Goal: Feedback & Contribution: Leave review/rating

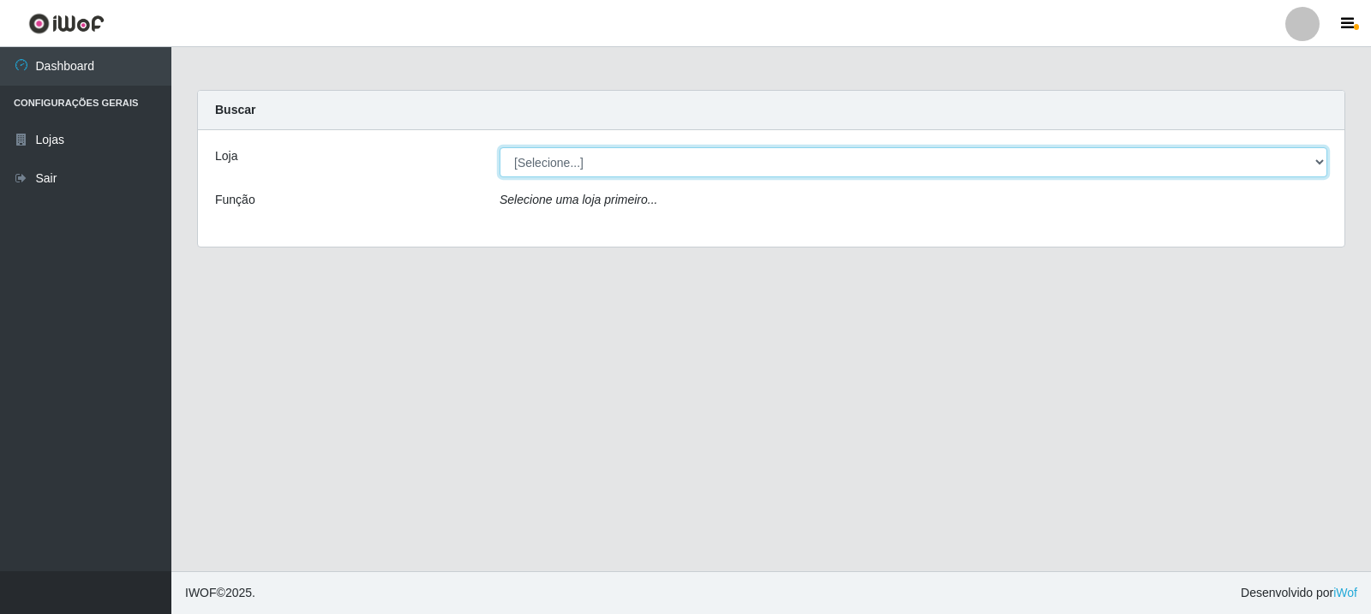
click at [571, 162] on select "[Selecione...] Rede Compras Supermercados - LOJA 3" at bounding box center [912, 162] width 827 height 30
select select "162"
click at [499, 147] on select "[Selecione...] Rede Compras Supermercados - LOJA 3" at bounding box center [912, 162] width 827 height 30
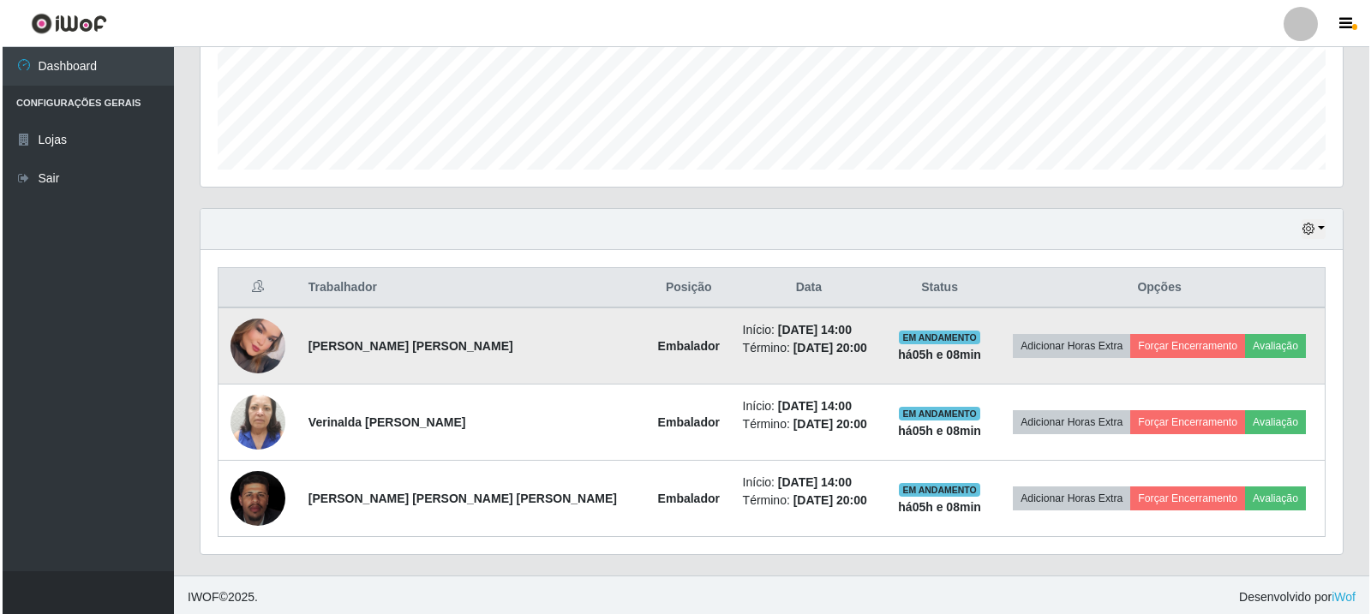
scroll to position [447, 0]
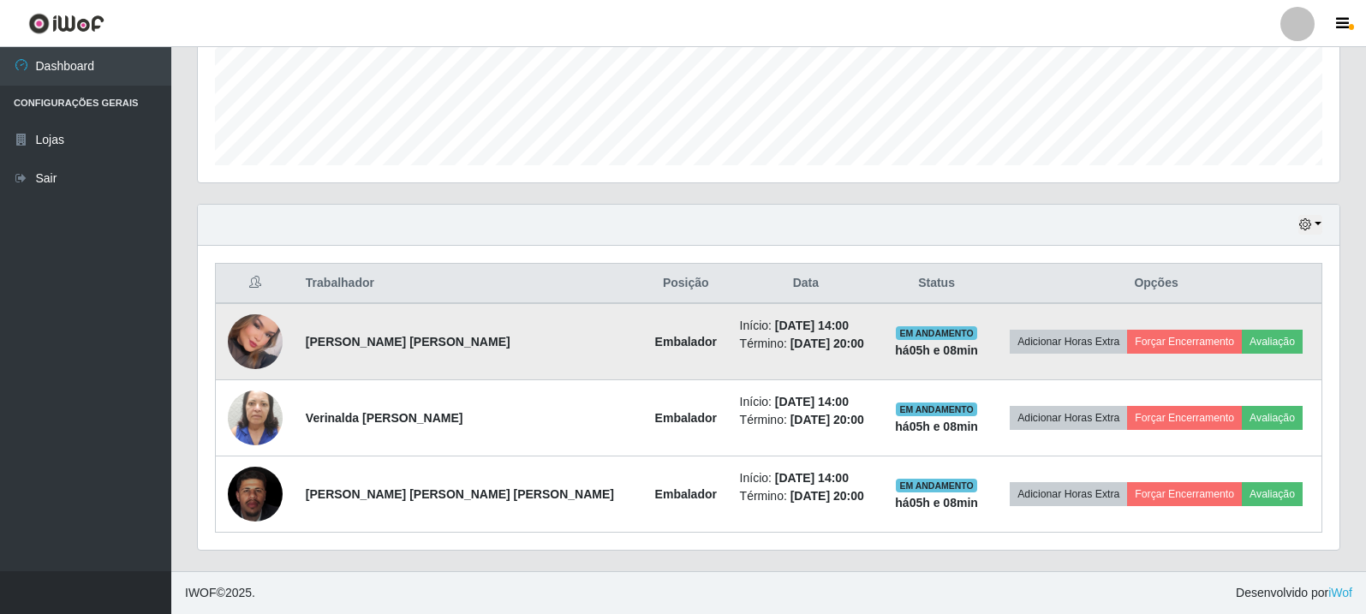
click at [250, 344] on img at bounding box center [255, 342] width 55 height 78
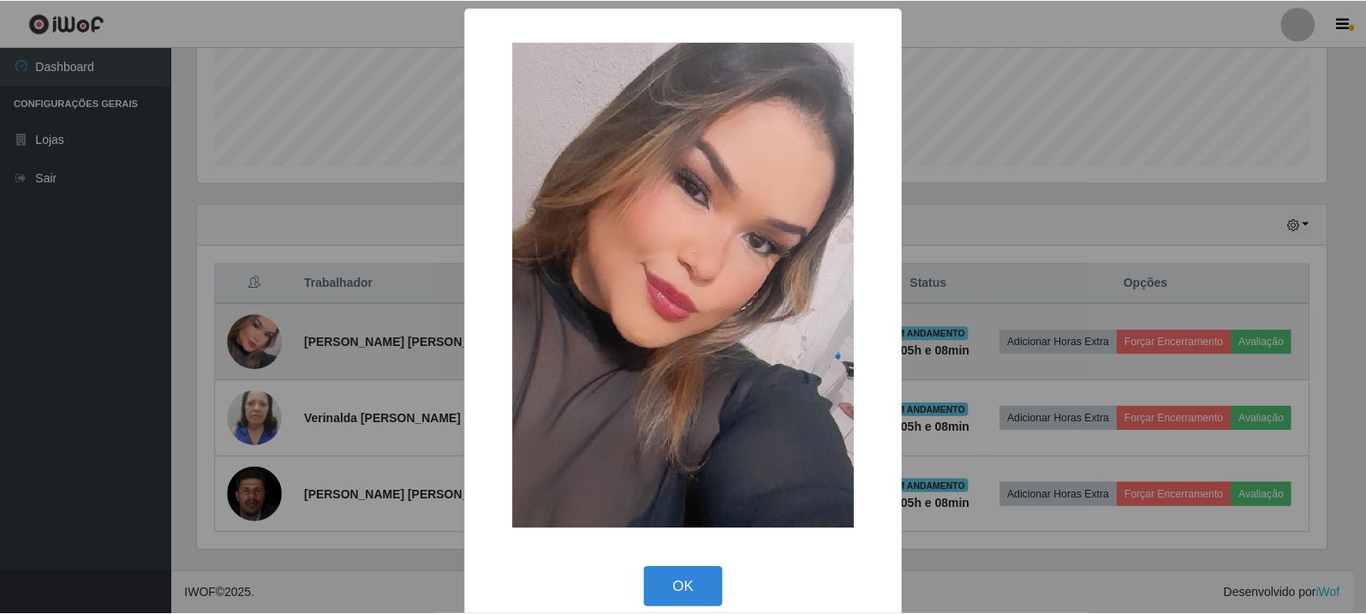
scroll to position [355, 1133]
click at [250, 344] on div "× OK Cancel" at bounding box center [685, 307] width 1371 height 614
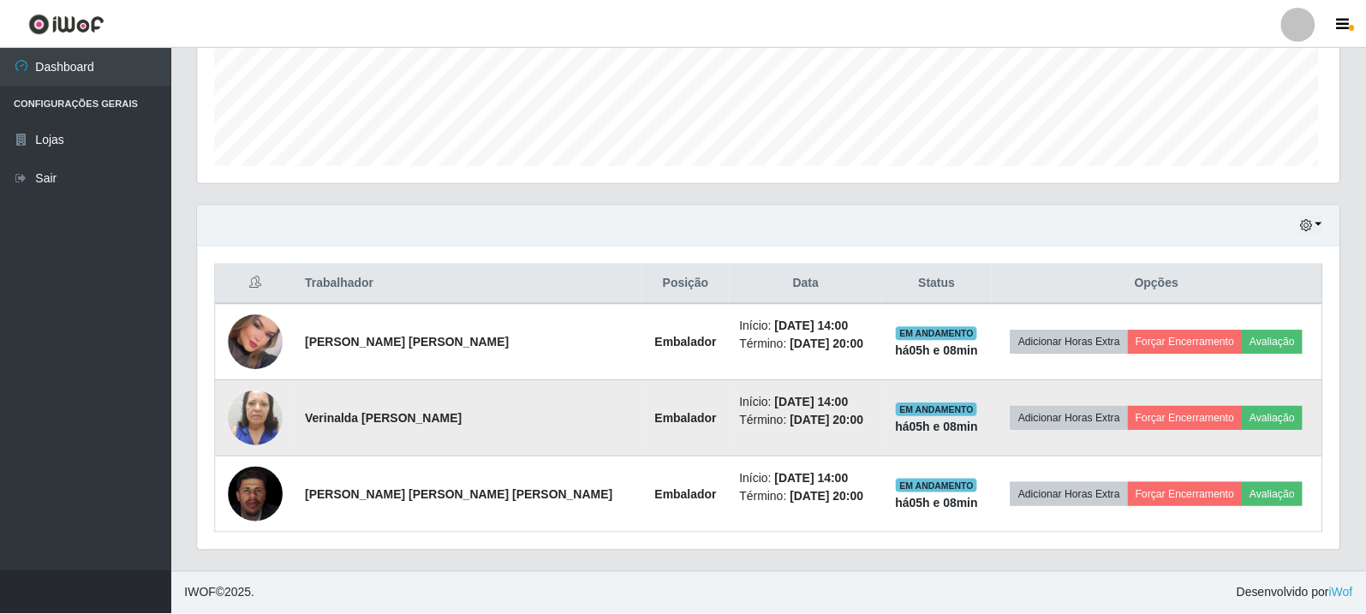
scroll to position [355, 1142]
click at [267, 429] on img at bounding box center [255, 418] width 55 height 98
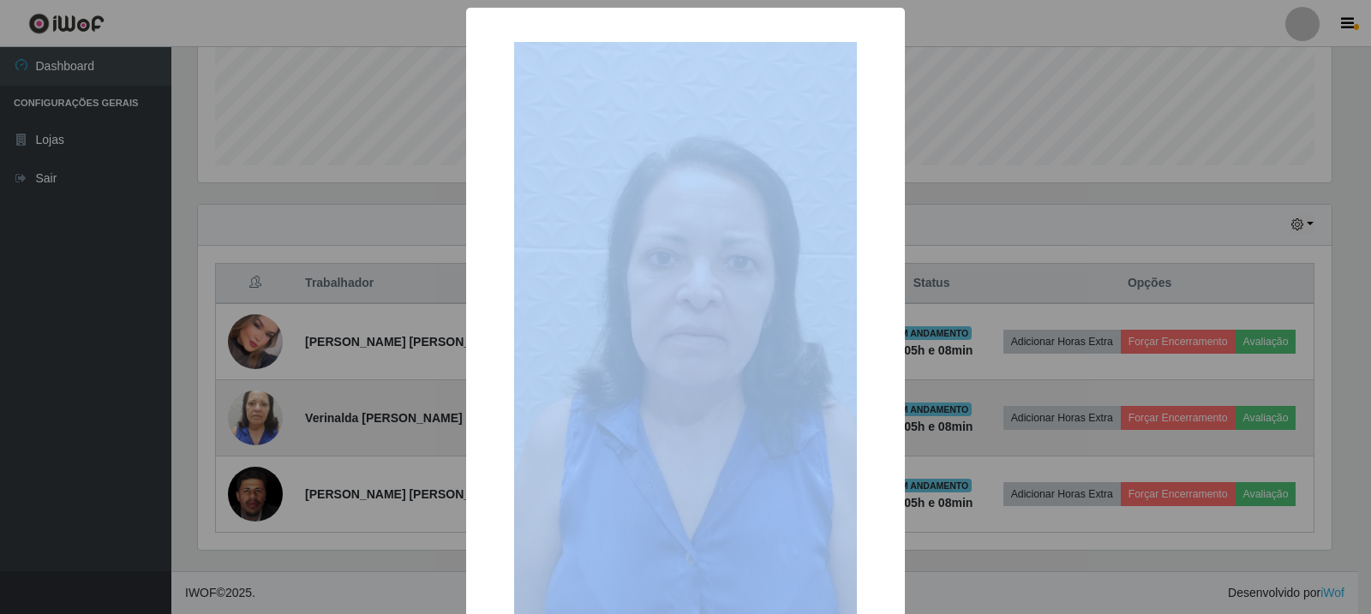
click at [267, 429] on div "× OK Cancel" at bounding box center [685, 307] width 1371 height 614
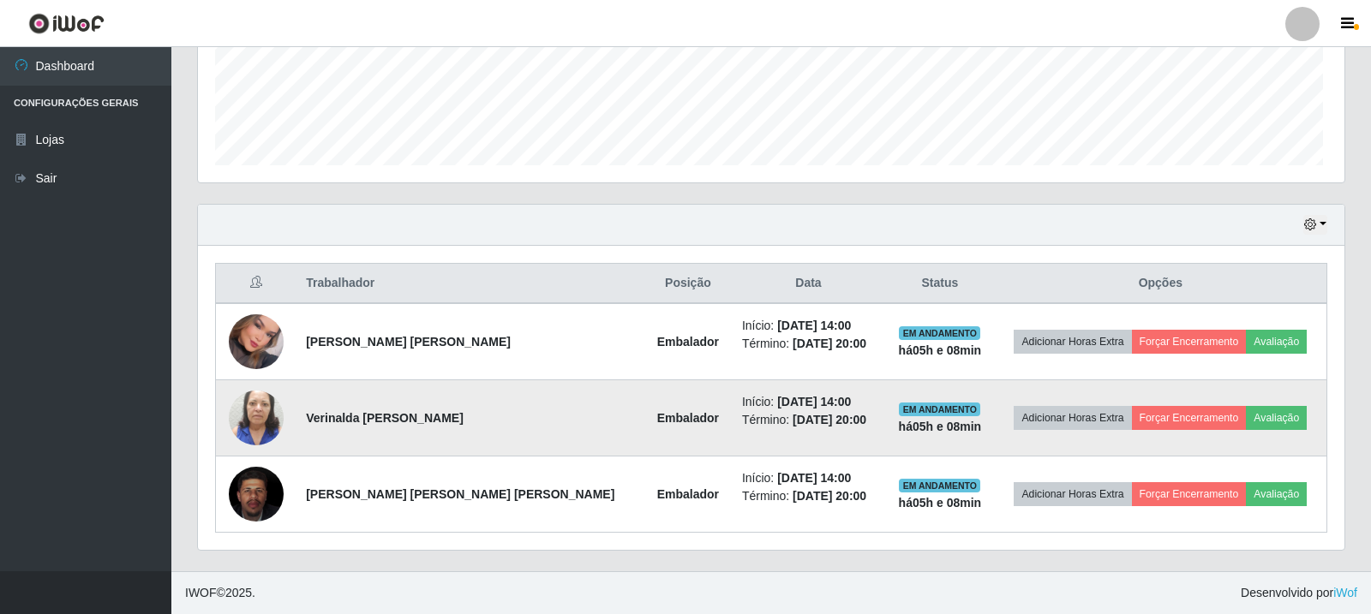
scroll to position [355, 1142]
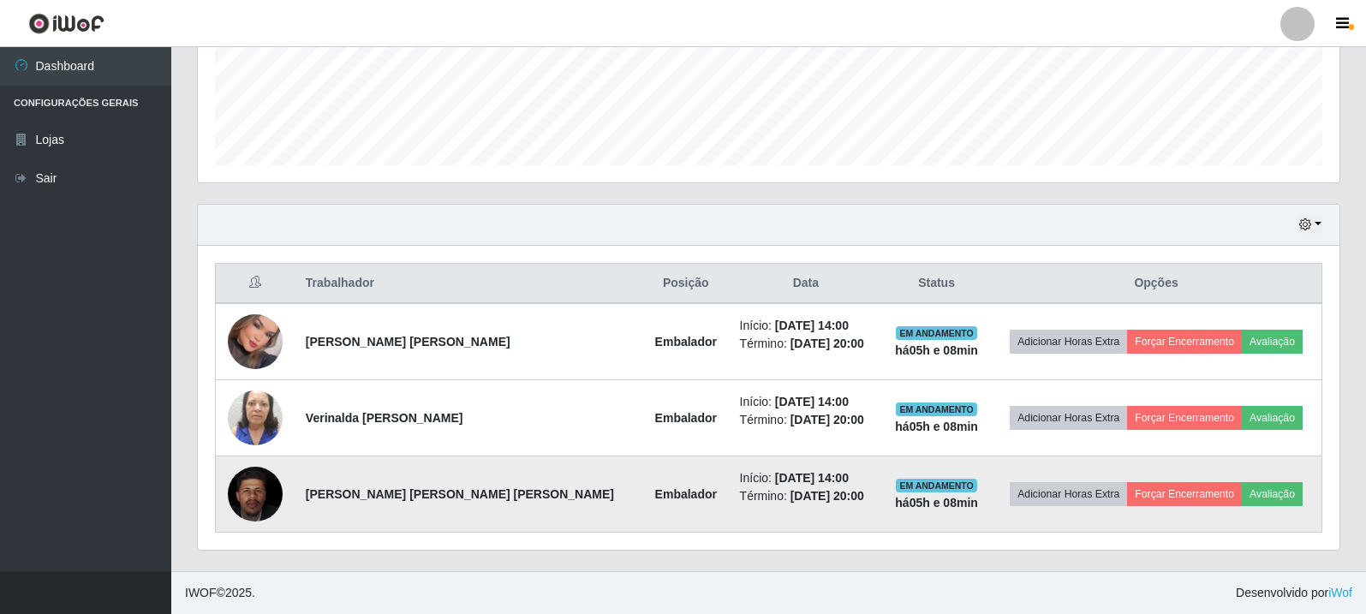
click at [267, 500] on img at bounding box center [255, 495] width 55 height 68
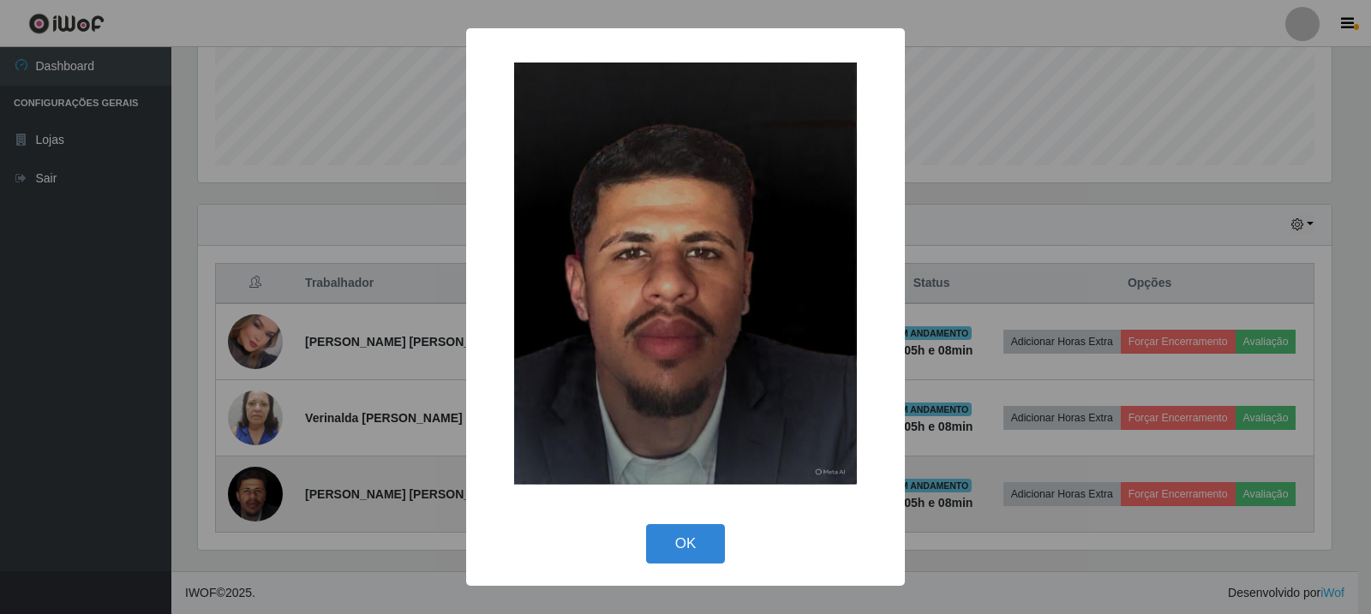
click at [268, 501] on div "× OK Cancel" at bounding box center [685, 307] width 1371 height 614
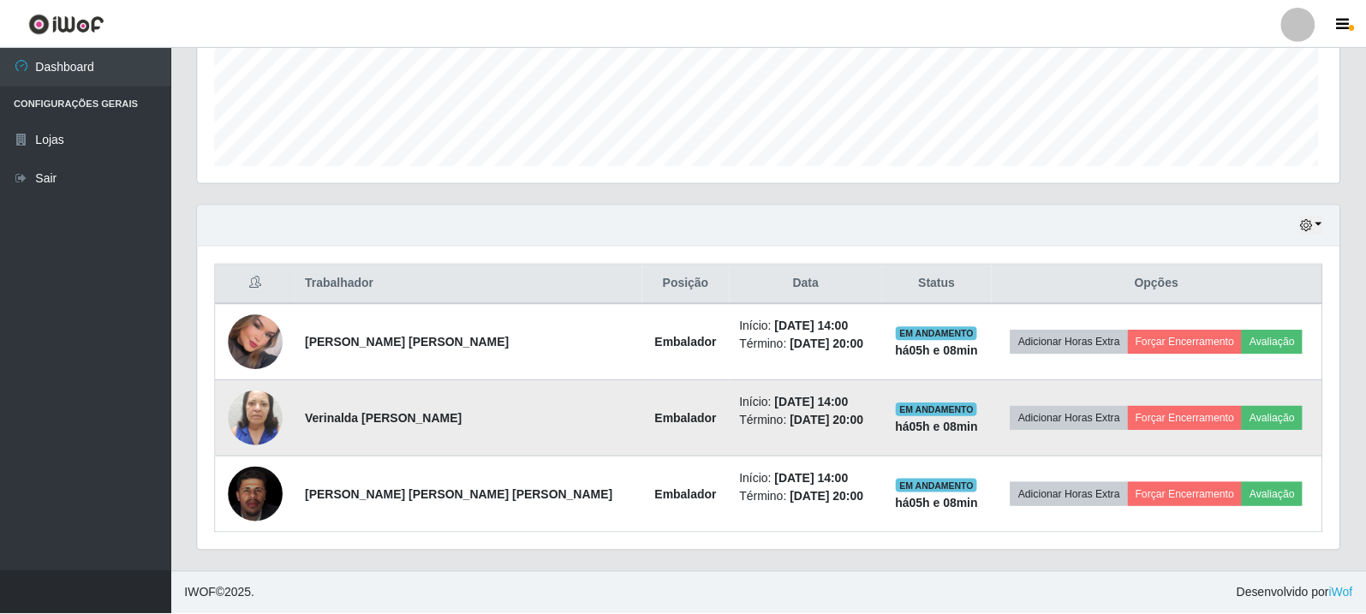
scroll to position [355, 1142]
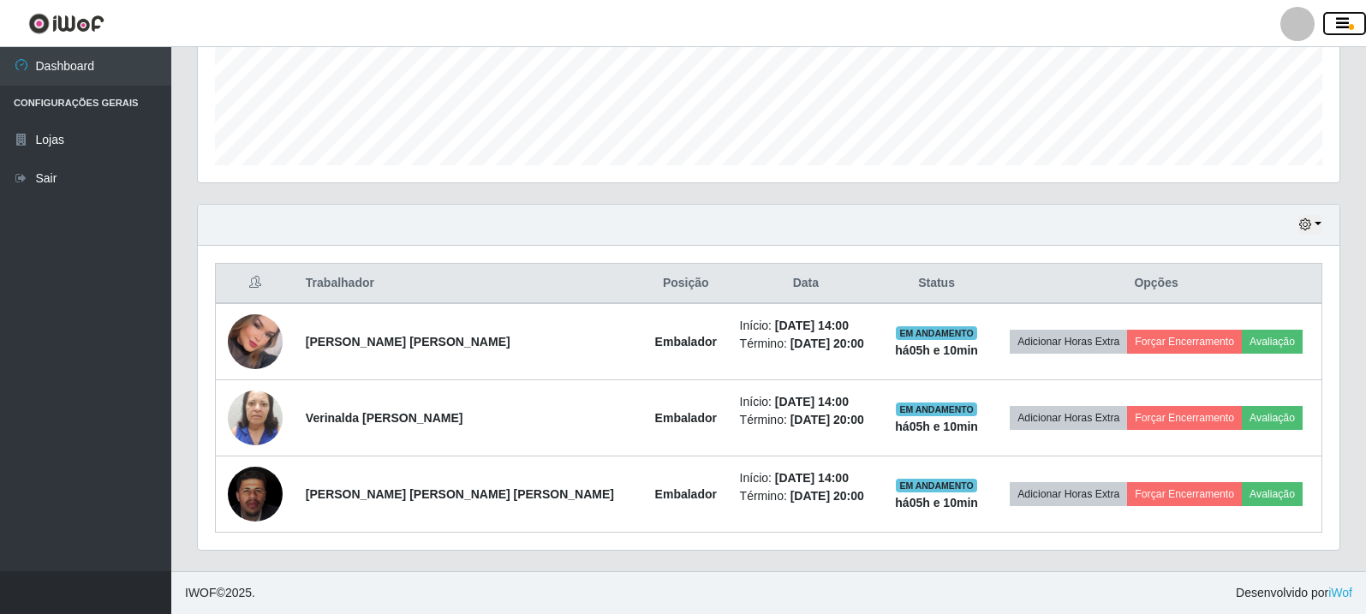
click at [1353, 21] on button "button" at bounding box center [1344, 24] width 43 height 24
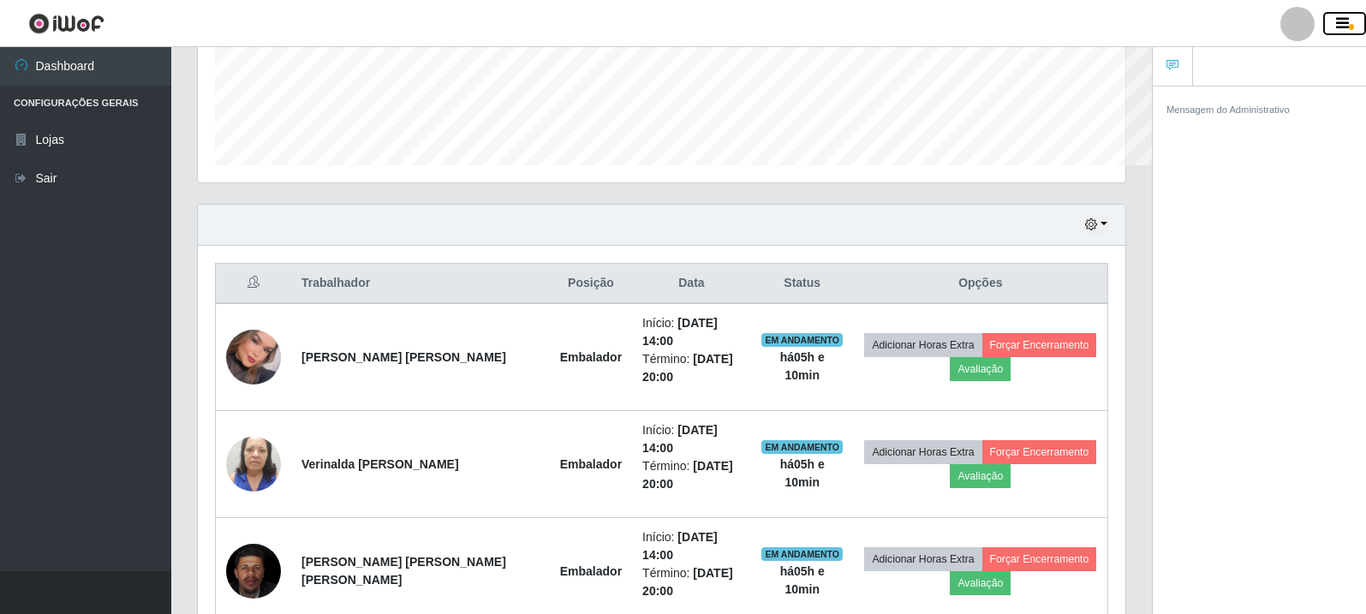
scroll to position [355, 928]
click at [1353, 21] on button "button" at bounding box center [1344, 24] width 43 height 24
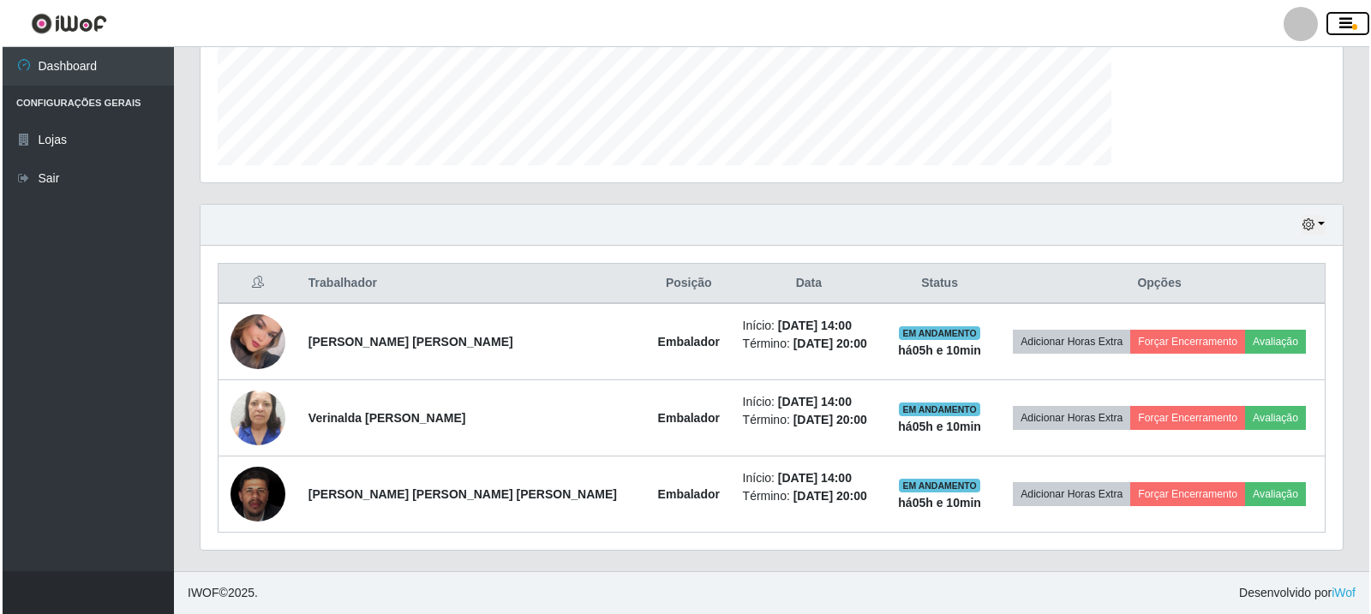
scroll to position [355, 1142]
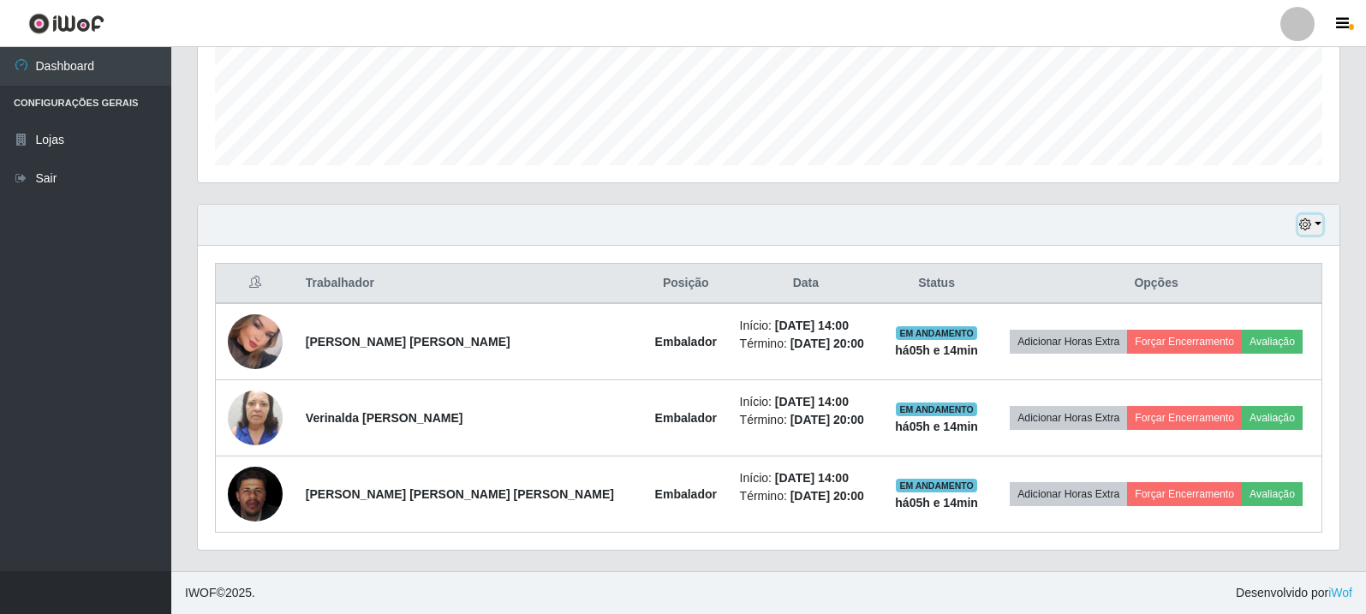
click at [1308, 232] on button "button" at bounding box center [1311, 225] width 24 height 20
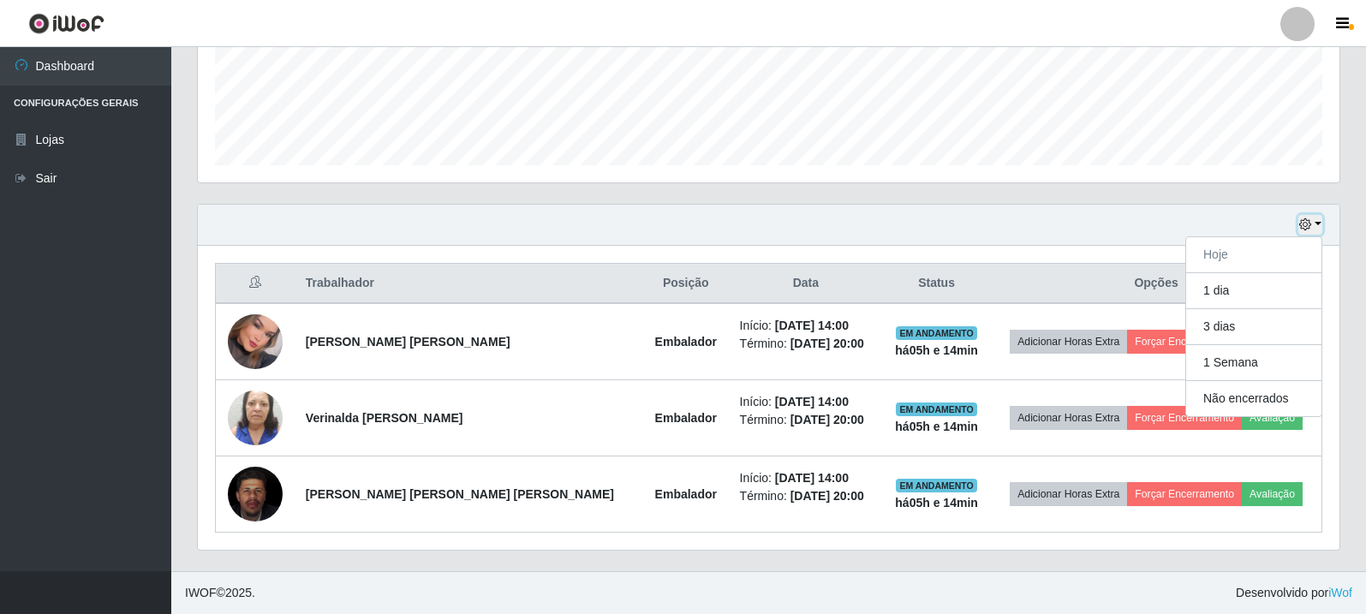
click at [1308, 232] on button "button" at bounding box center [1311, 225] width 24 height 20
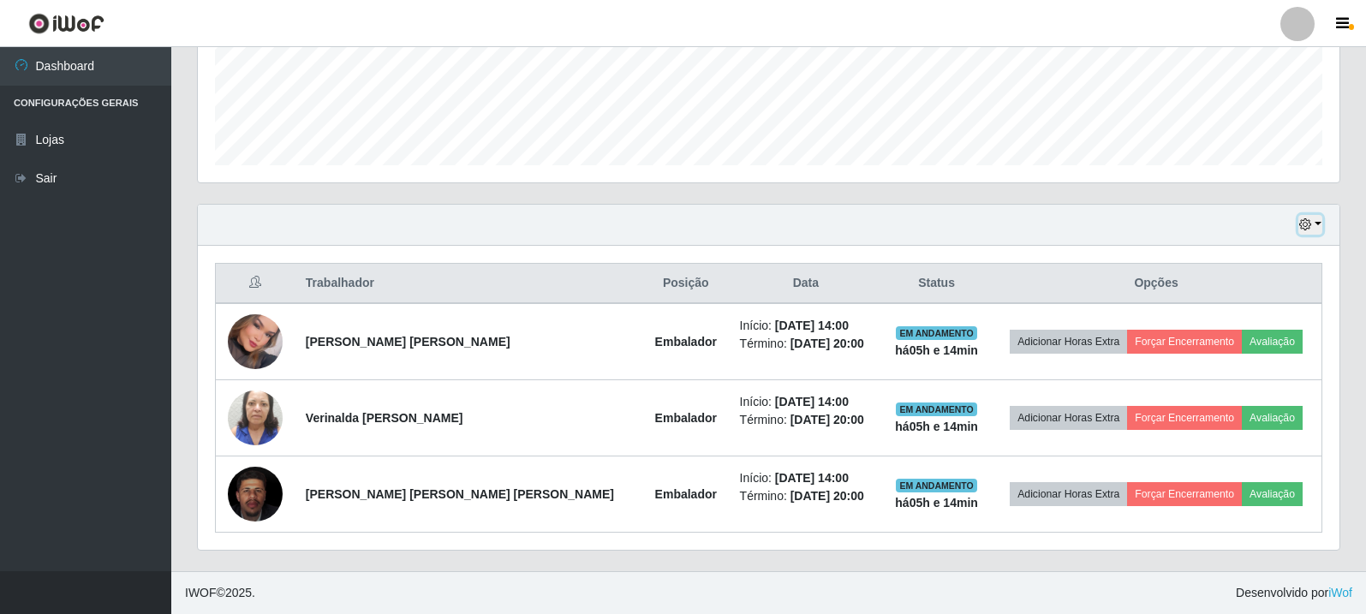
click at [1308, 232] on button "button" at bounding box center [1311, 225] width 24 height 20
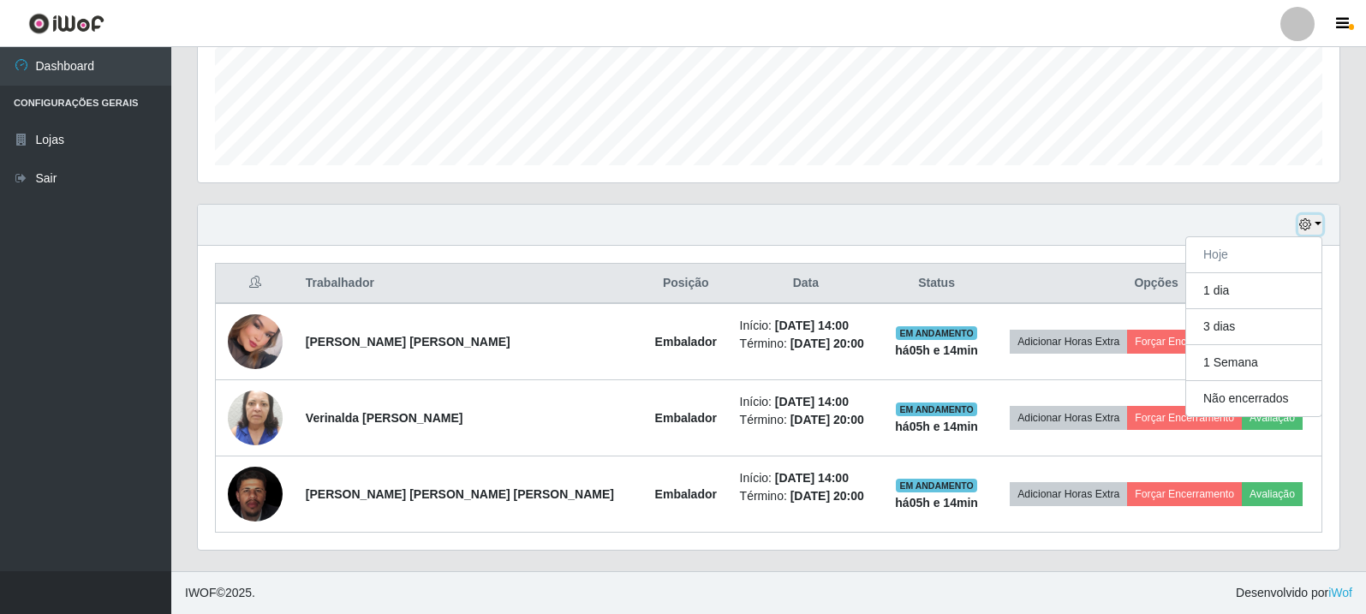
click at [1308, 232] on button "button" at bounding box center [1311, 225] width 24 height 20
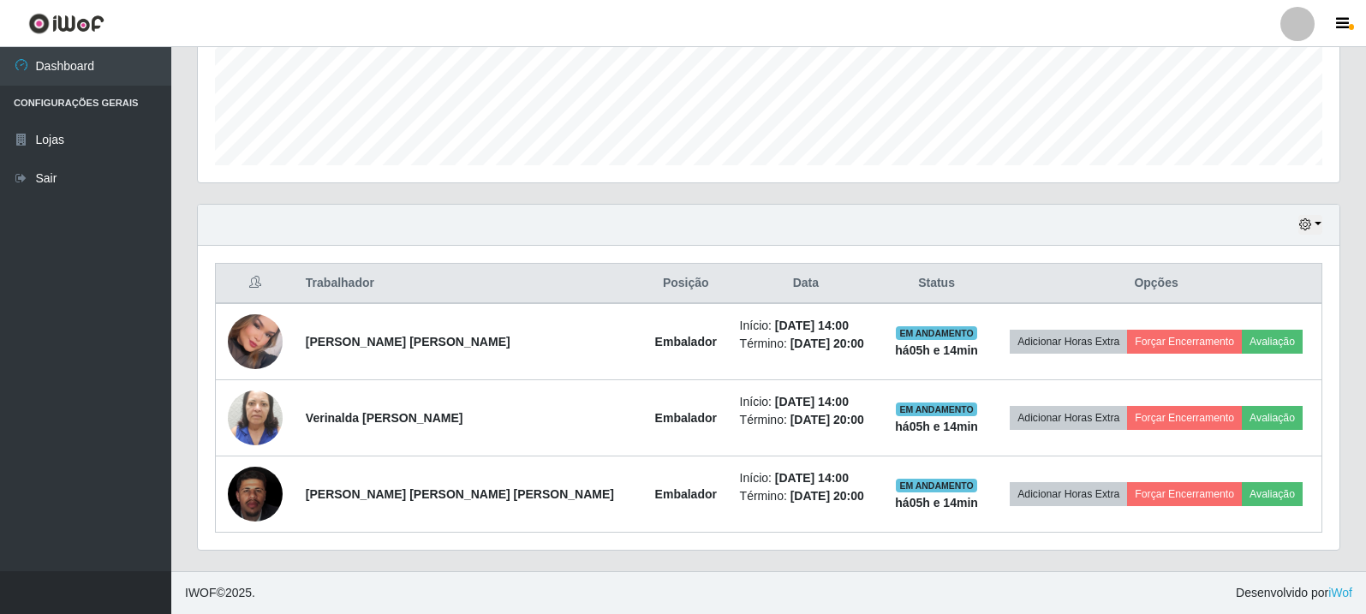
click at [1058, 230] on div "Hoje 1 dia 3 dias 1 Semana Não encerrados" at bounding box center [769, 225] width 1142 height 41
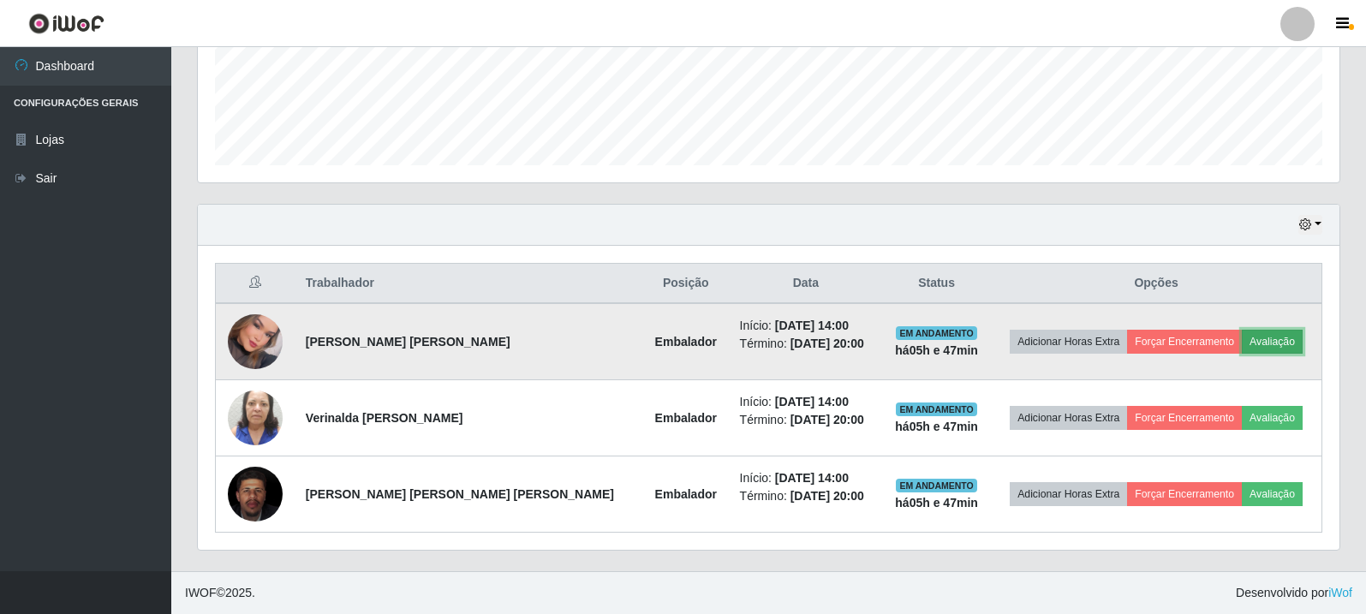
click at [1242, 338] on button "Avaliação" at bounding box center [1272, 342] width 61 height 24
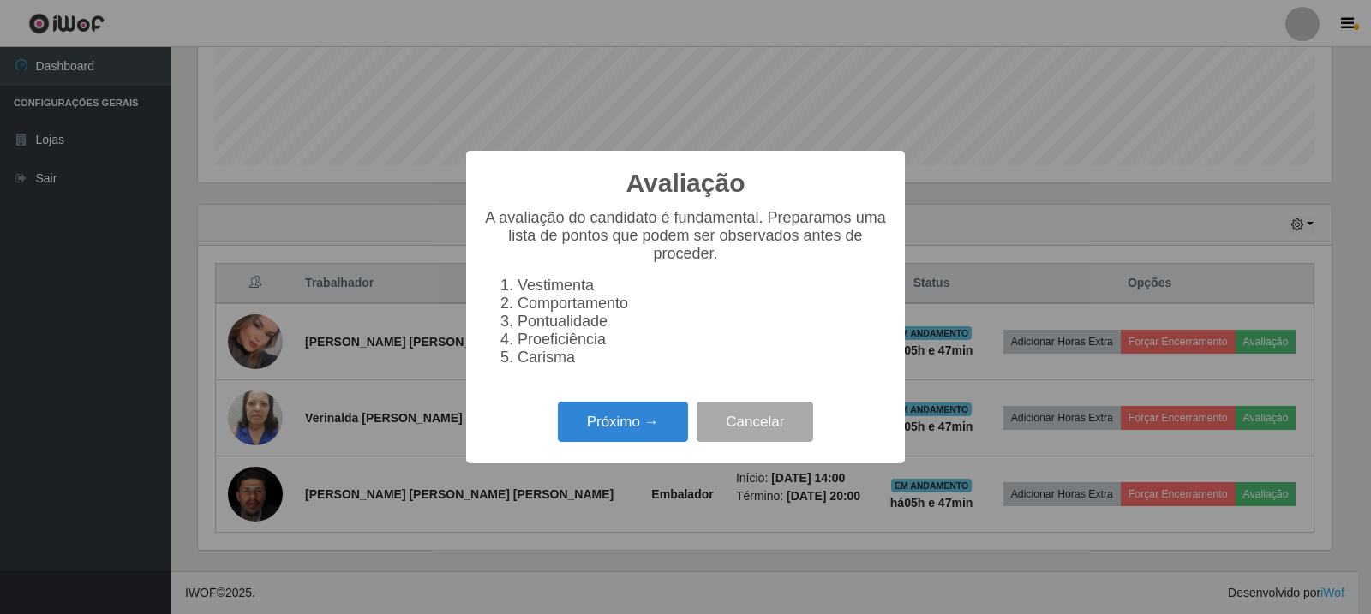
scroll to position [355, 1133]
click at [611, 439] on button "Próximo →" at bounding box center [623, 422] width 130 height 40
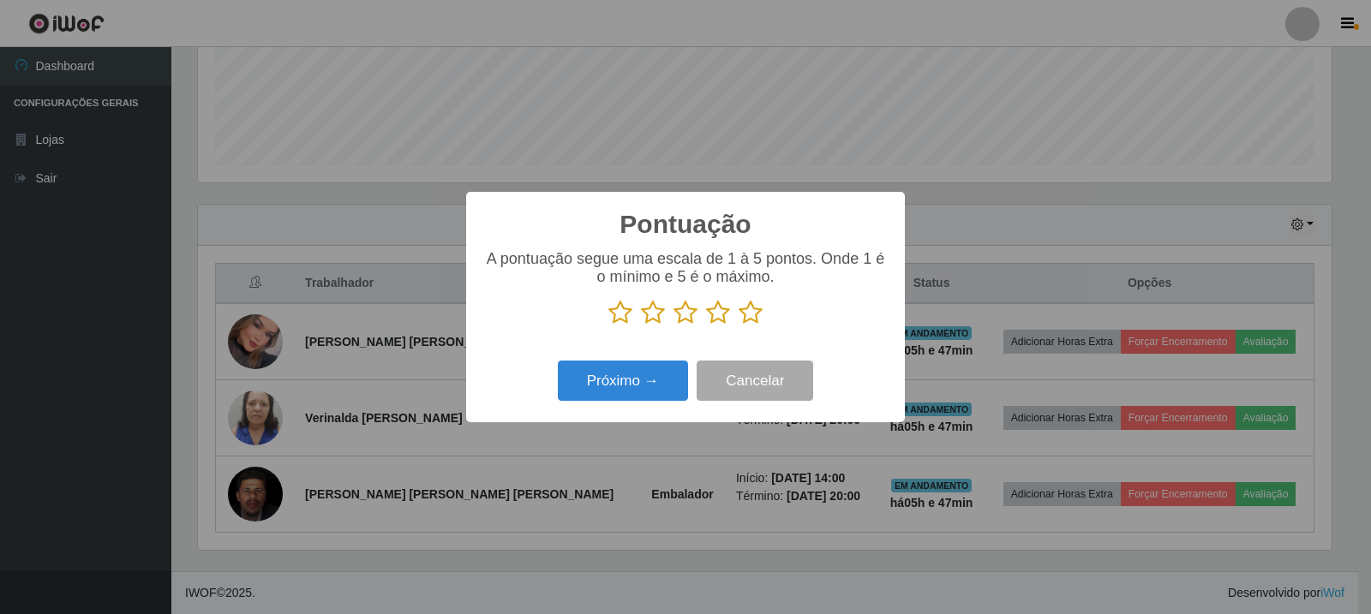
click at [662, 316] on icon at bounding box center [653, 313] width 24 height 26
click at [641, 326] on input "radio" at bounding box center [641, 326] width 0 height 0
click at [668, 378] on button "Próximo →" at bounding box center [623, 381] width 130 height 40
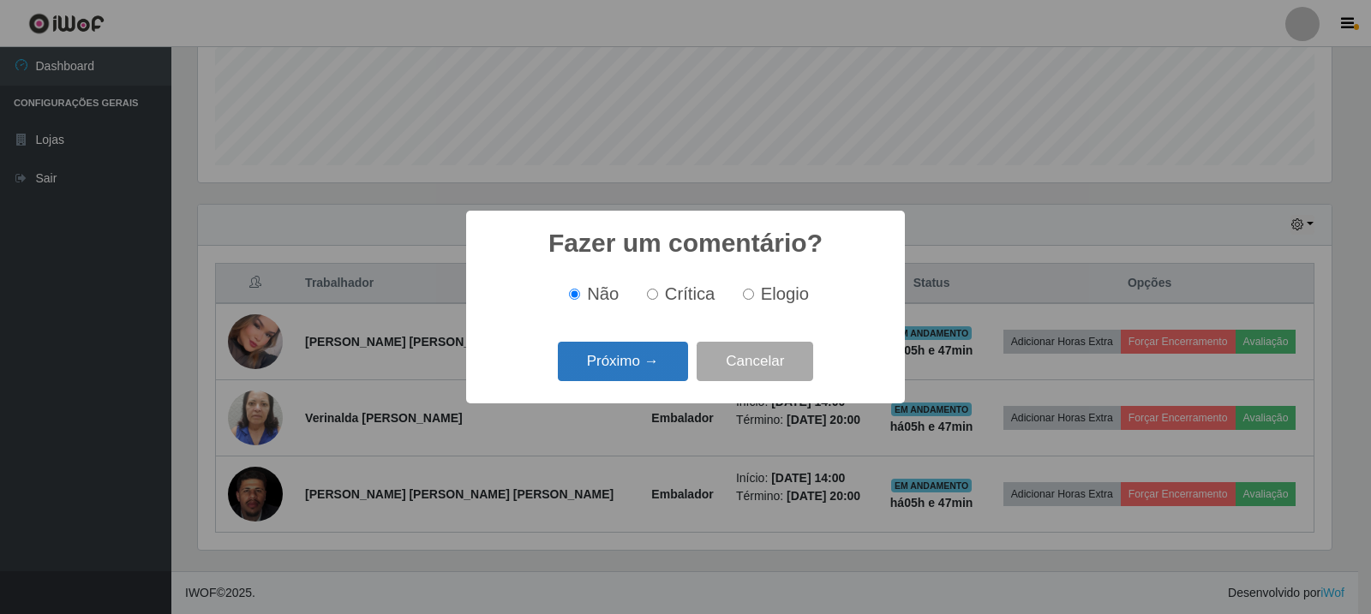
click at [660, 360] on button "Próximo →" at bounding box center [623, 362] width 130 height 40
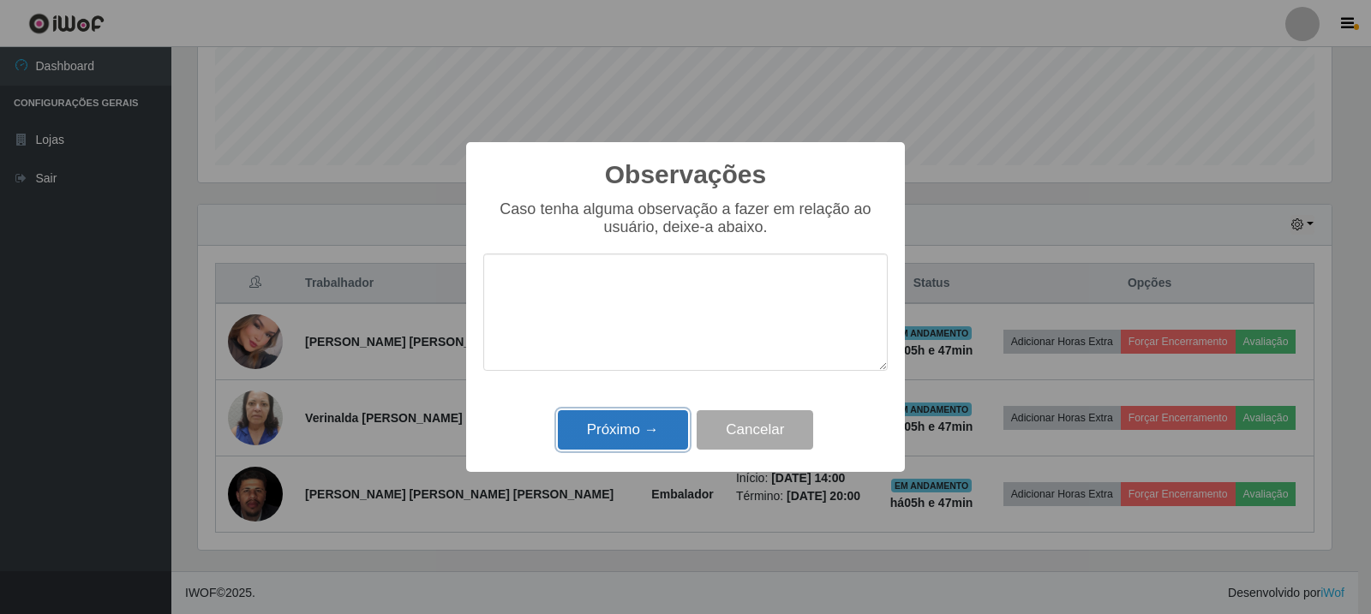
click at [624, 431] on button "Próximo →" at bounding box center [623, 430] width 130 height 40
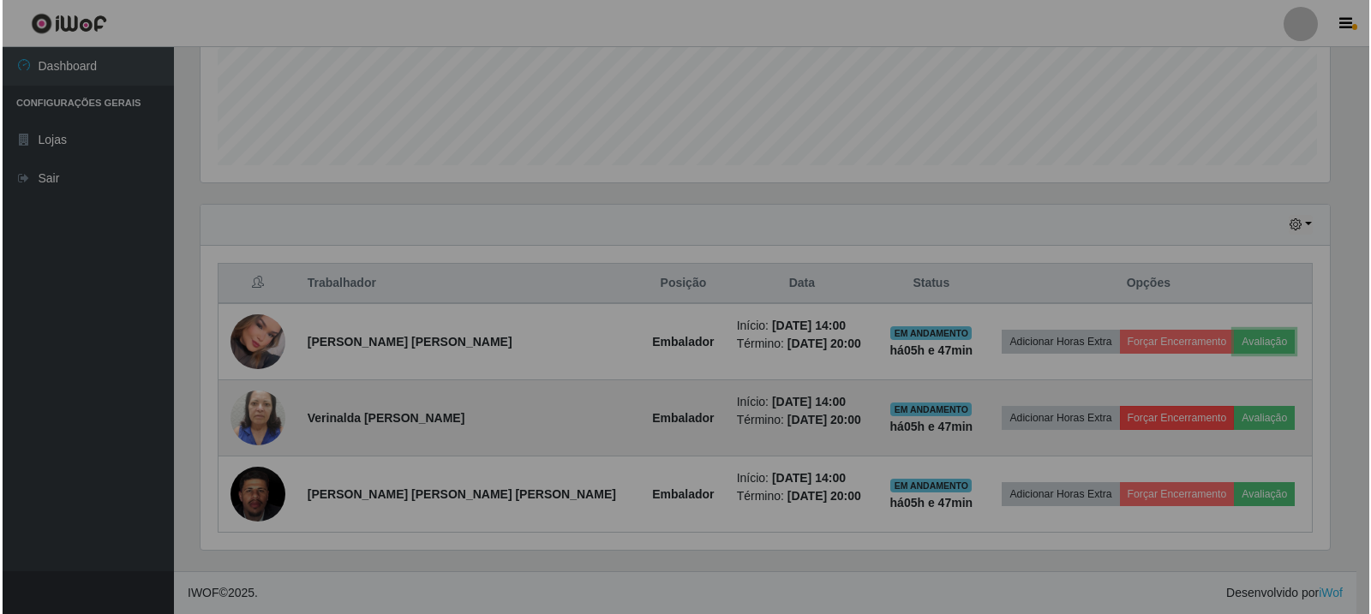
scroll to position [355, 1142]
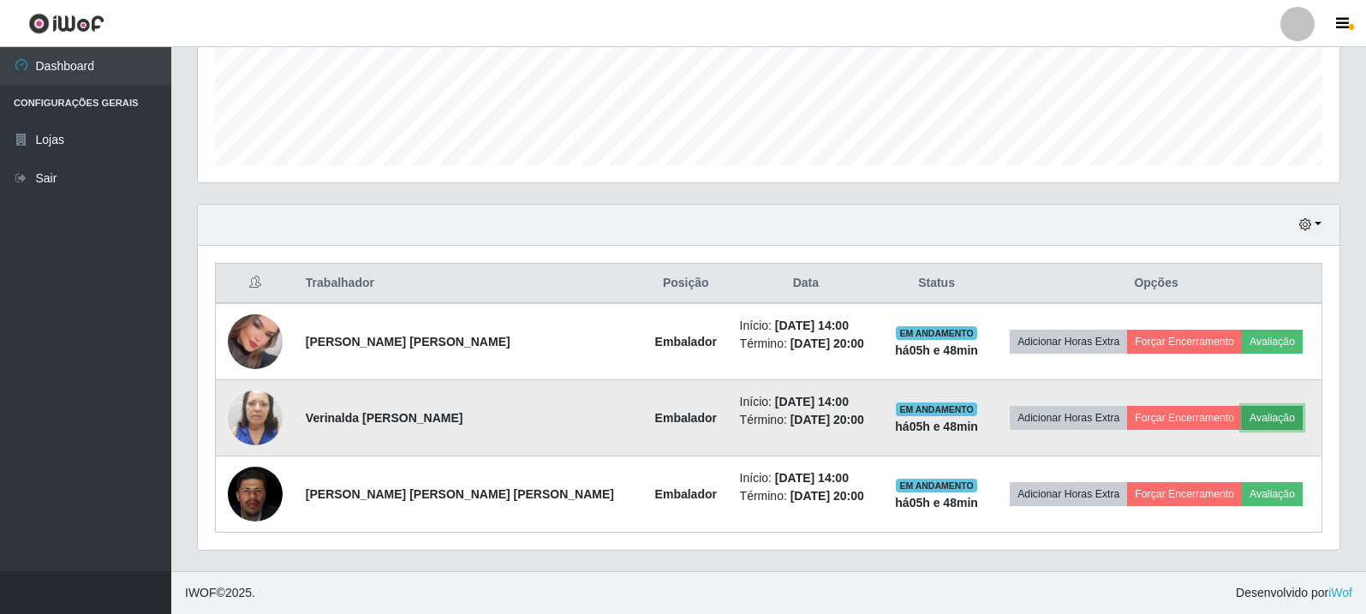
click at [1251, 415] on button "Avaliação" at bounding box center [1272, 418] width 61 height 24
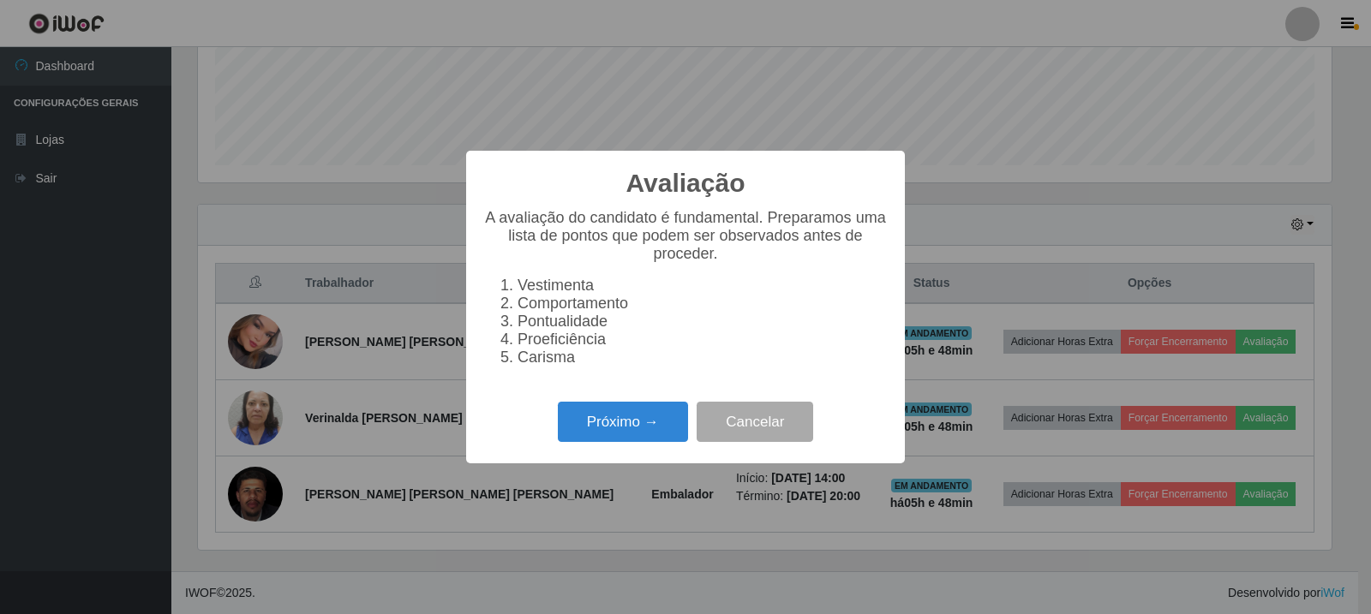
scroll to position [355, 1133]
click at [588, 413] on button "Próximo →" at bounding box center [623, 422] width 130 height 40
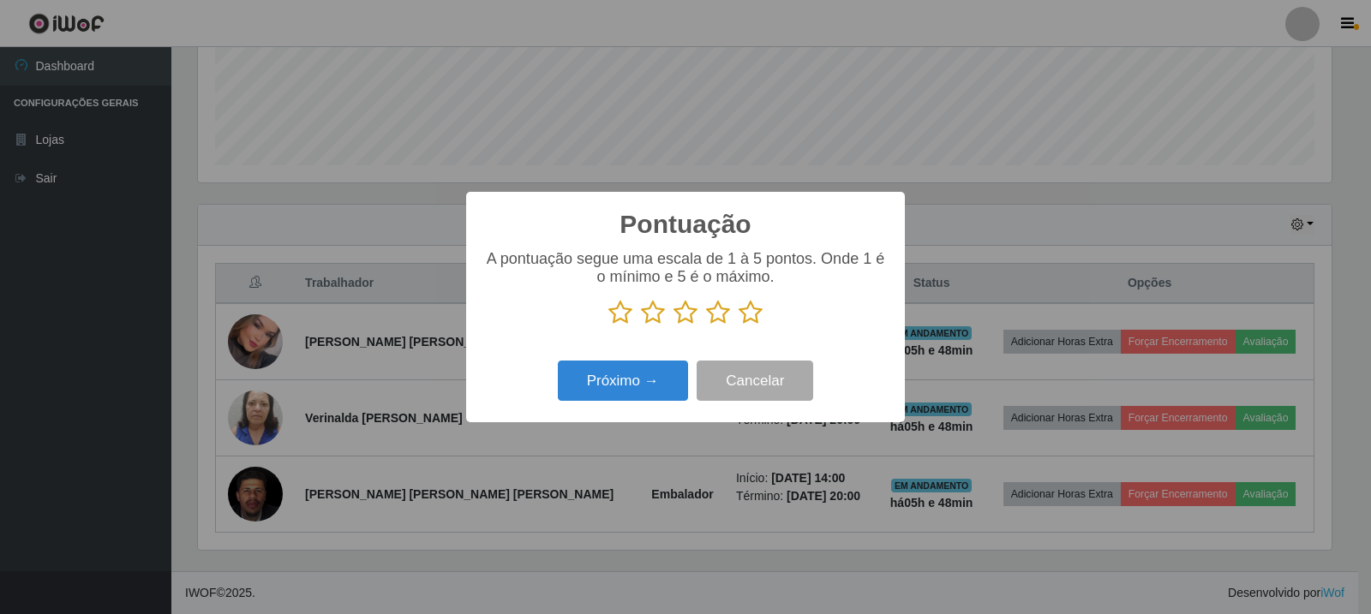
scroll to position [856226, 855448]
click at [770, 314] on p at bounding box center [685, 313] width 404 height 26
click at [762, 314] on p at bounding box center [685, 313] width 404 height 26
click at [759, 319] on icon at bounding box center [750, 313] width 24 height 26
click at [738, 326] on input "radio" at bounding box center [738, 326] width 0 height 0
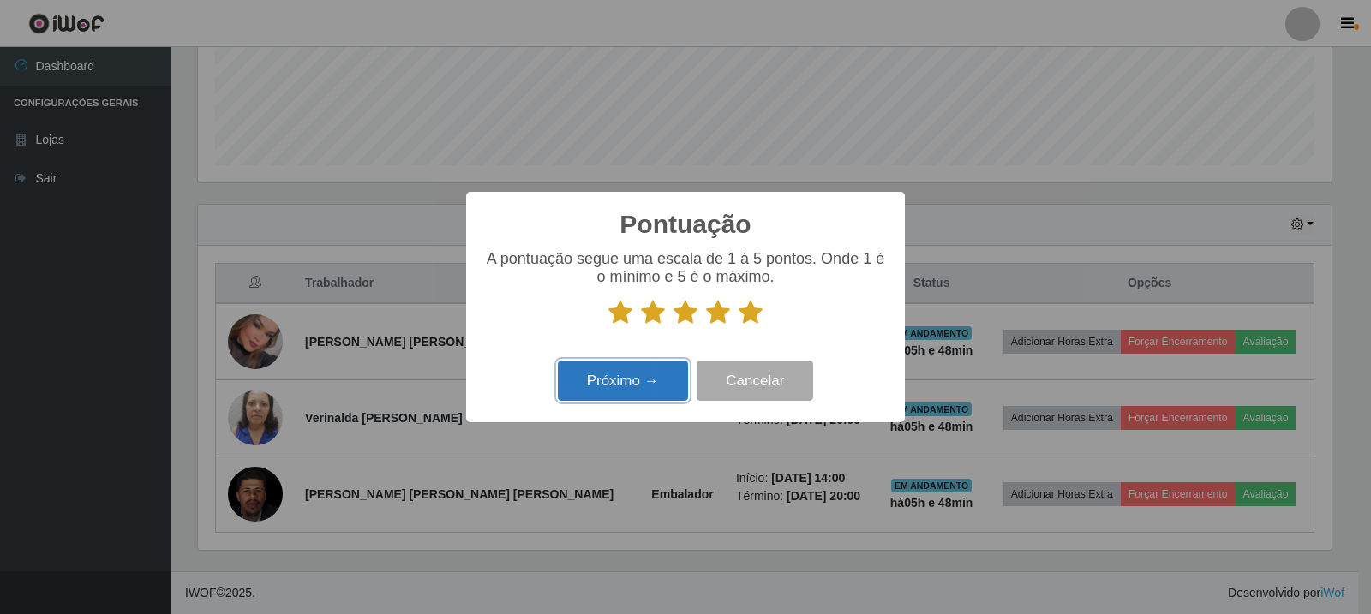
click at [603, 382] on button "Próximo →" at bounding box center [623, 381] width 130 height 40
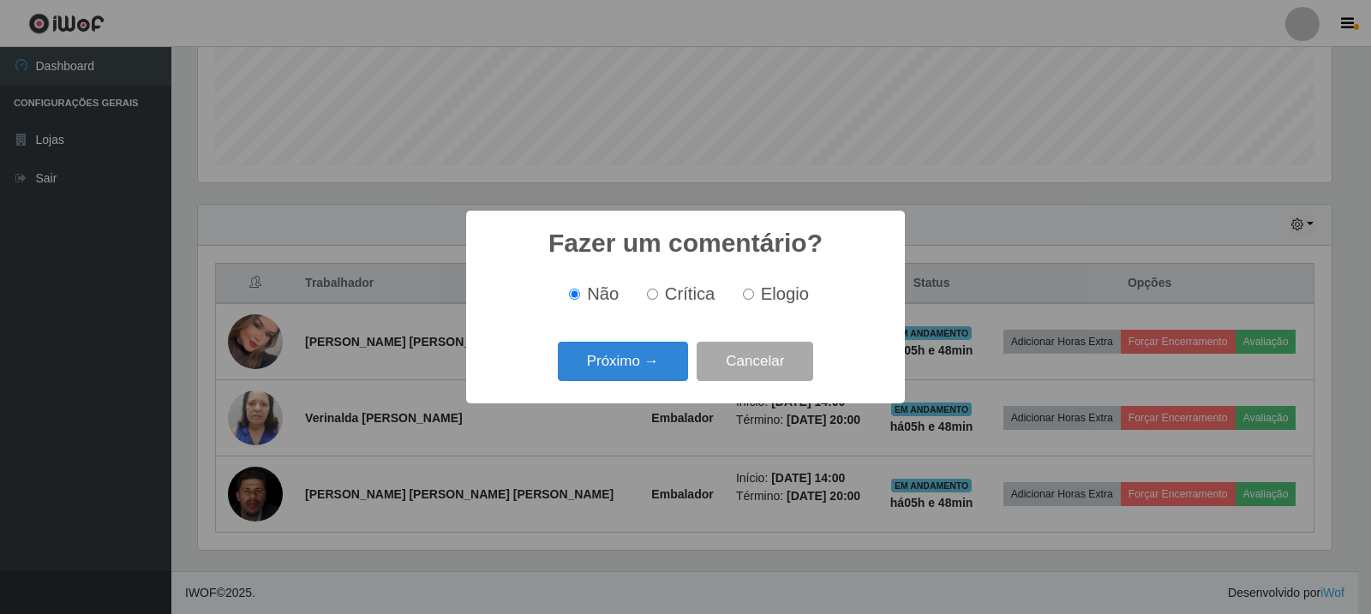
click at [768, 299] on span "Elogio" at bounding box center [785, 293] width 48 height 19
click at [754, 299] on input "Elogio" at bounding box center [748, 294] width 11 height 11
radio input "true"
click at [599, 302] on span "Não" at bounding box center [603, 293] width 32 height 19
click at [580, 300] on input "Não" at bounding box center [574, 294] width 11 height 11
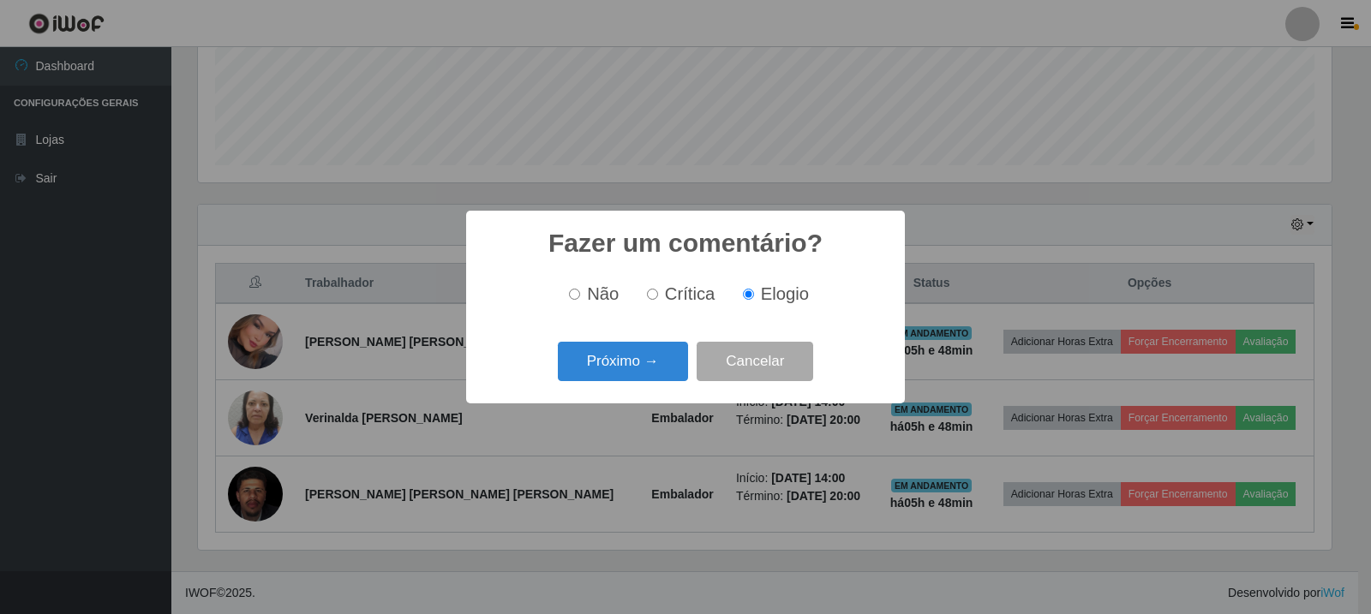
radio input "true"
click at [629, 365] on button "Próximo →" at bounding box center [623, 362] width 130 height 40
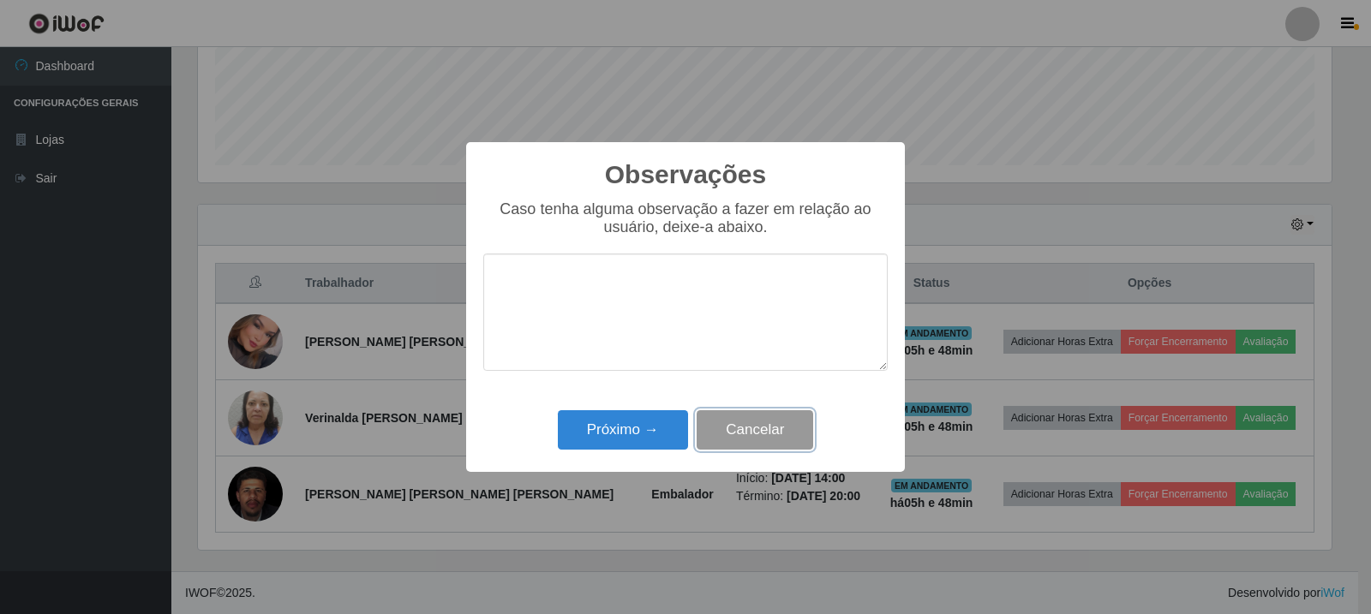
click at [755, 422] on button "Cancelar" at bounding box center [754, 430] width 116 height 40
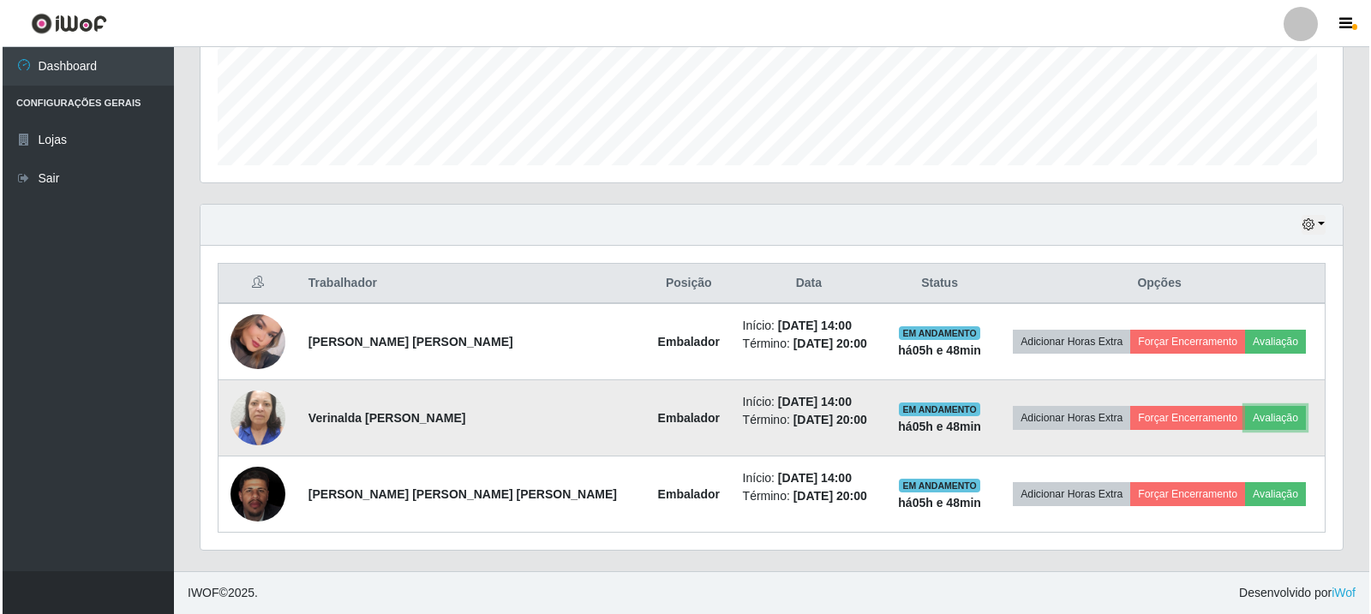
scroll to position [355, 1142]
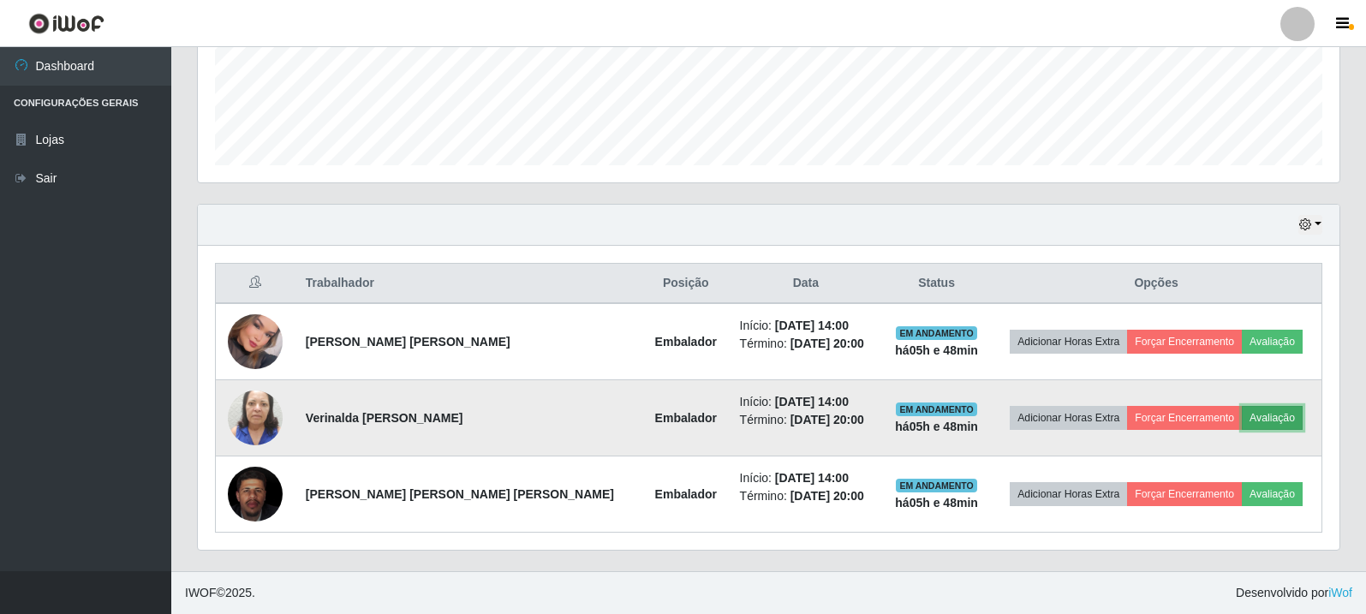
click at [1258, 420] on button "Avaliação" at bounding box center [1272, 418] width 61 height 24
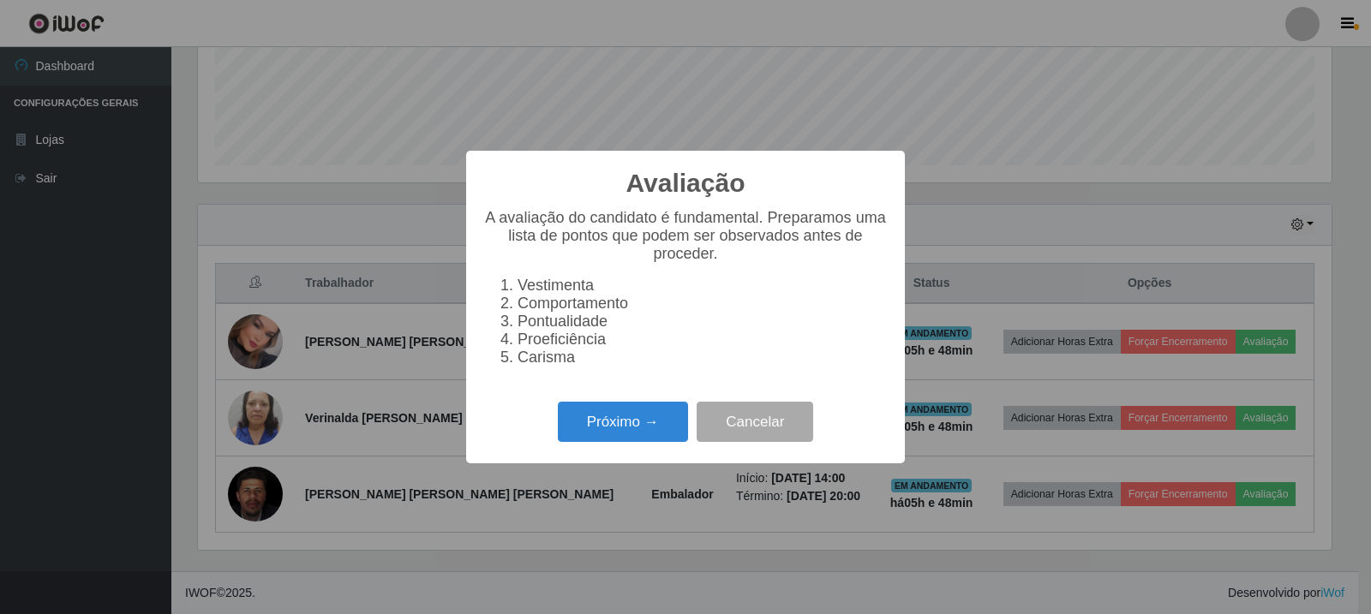
scroll to position [355, 1133]
click at [666, 435] on button "Próximo →" at bounding box center [623, 422] width 130 height 40
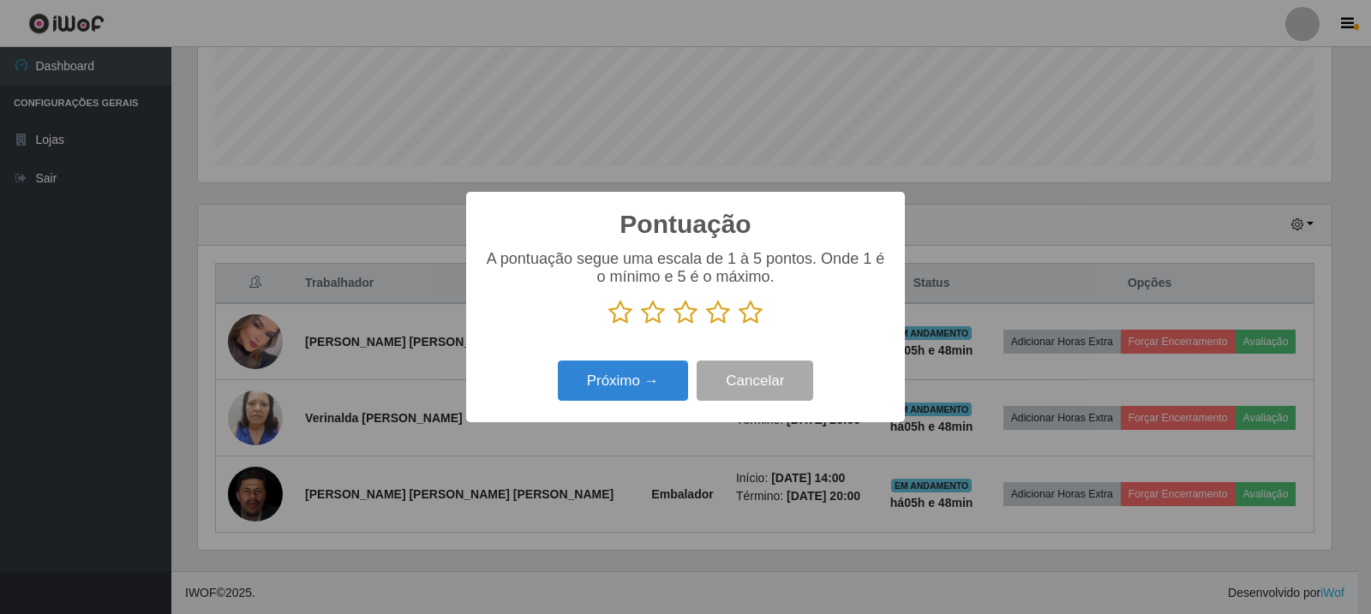
scroll to position [856226, 855448]
click at [715, 317] on icon at bounding box center [718, 313] width 24 height 26
click at [706, 326] on input "radio" at bounding box center [706, 326] width 0 height 0
click at [697, 322] on p at bounding box center [685, 313] width 404 height 26
click at [693, 320] on icon at bounding box center [685, 313] width 24 height 26
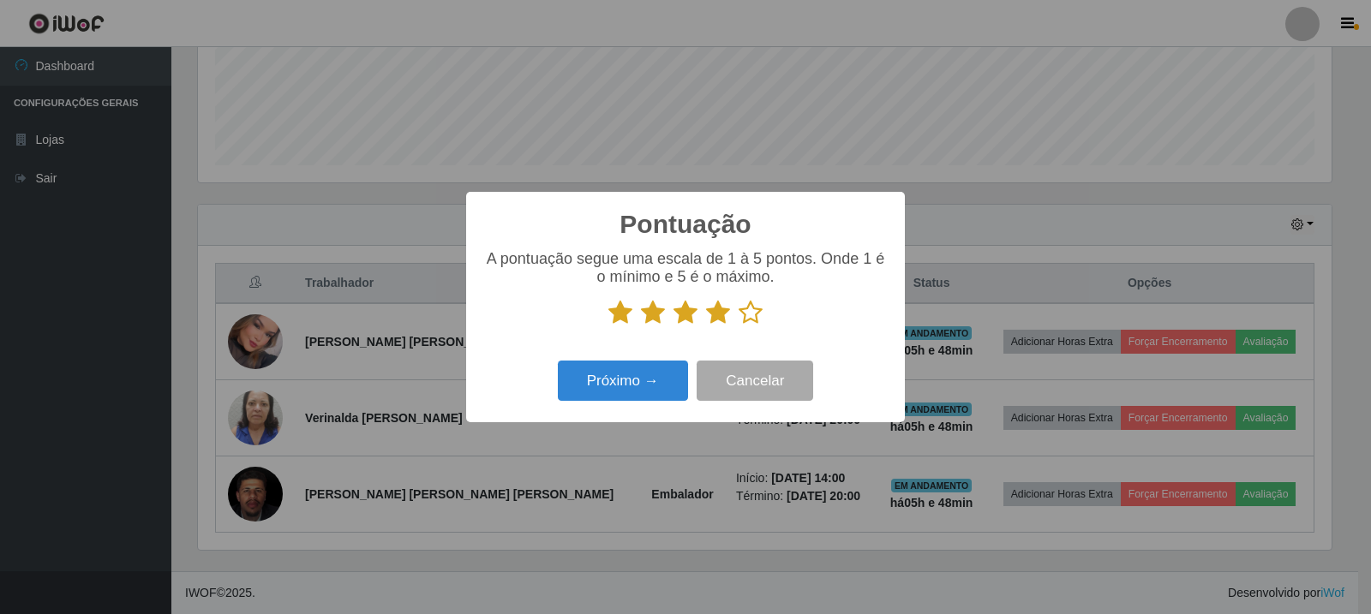
click at [673, 326] on input "radio" at bounding box center [673, 326] width 0 height 0
click at [712, 321] on icon at bounding box center [718, 313] width 24 height 26
click at [706, 326] on input "radio" at bounding box center [706, 326] width 0 height 0
click at [646, 391] on button "Próximo →" at bounding box center [623, 381] width 130 height 40
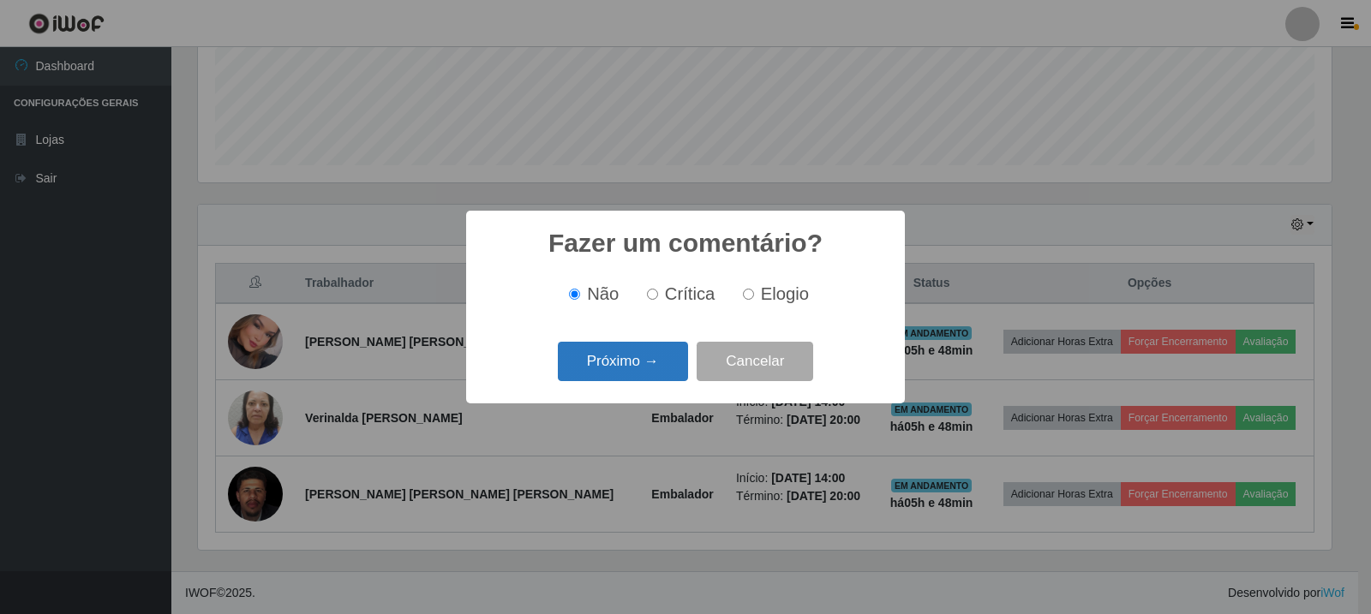
click at [661, 355] on button "Próximo →" at bounding box center [623, 362] width 130 height 40
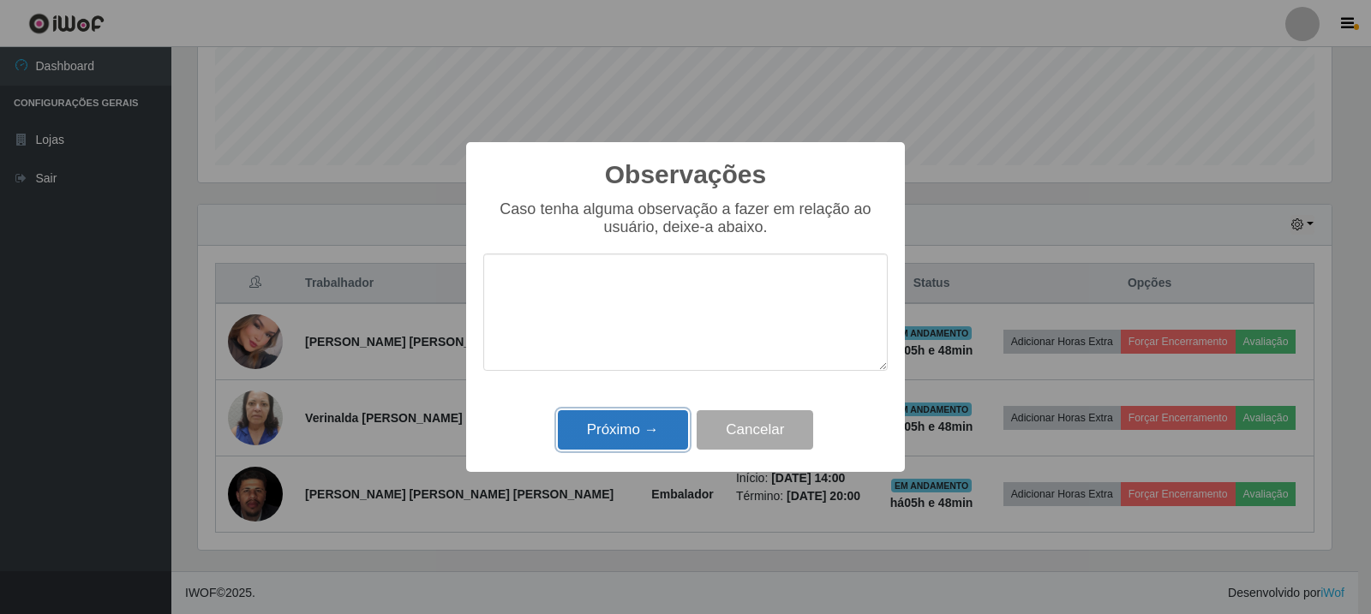
click at [630, 423] on button "Próximo →" at bounding box center [623, 430] width 130 height 40
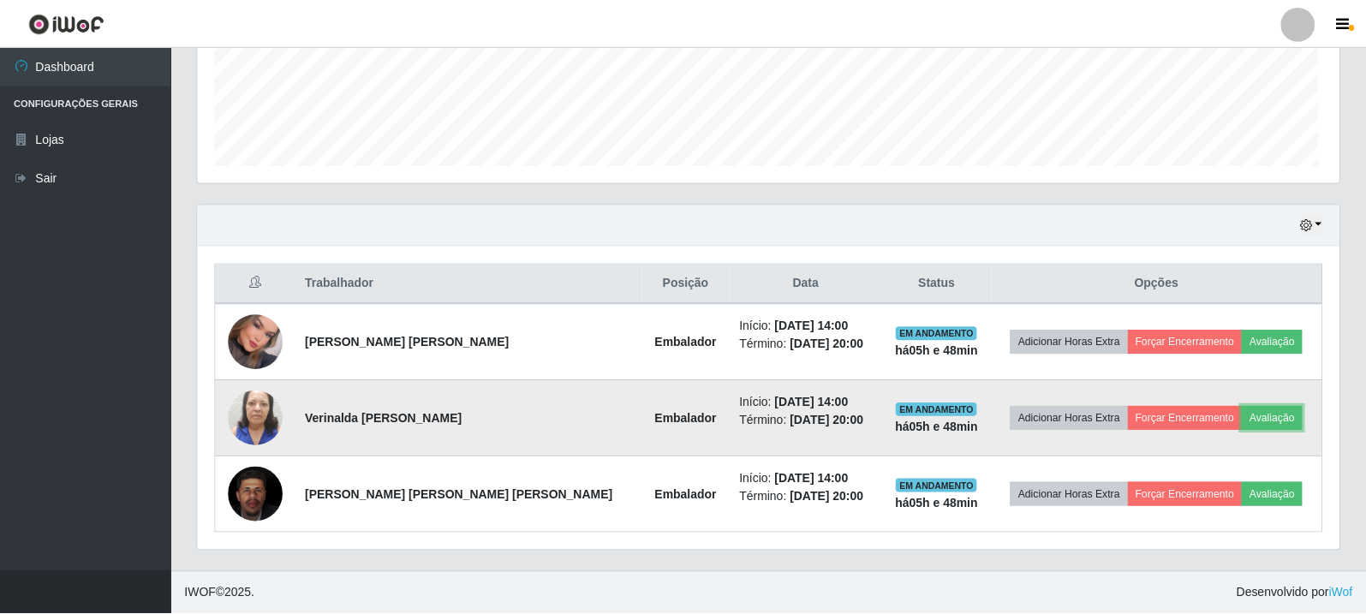
scroll to position [355, 1142]
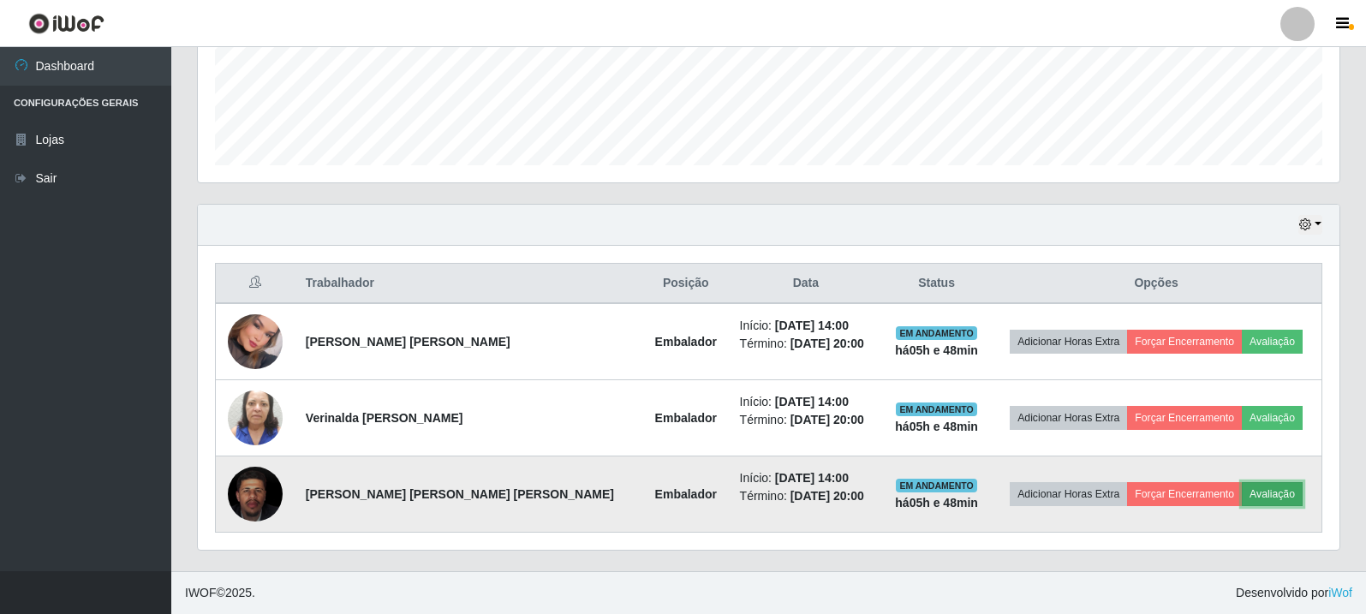
click at [1266, 487] on button "Avaliação" at bounding box center [1272, 494] width 61 height 24
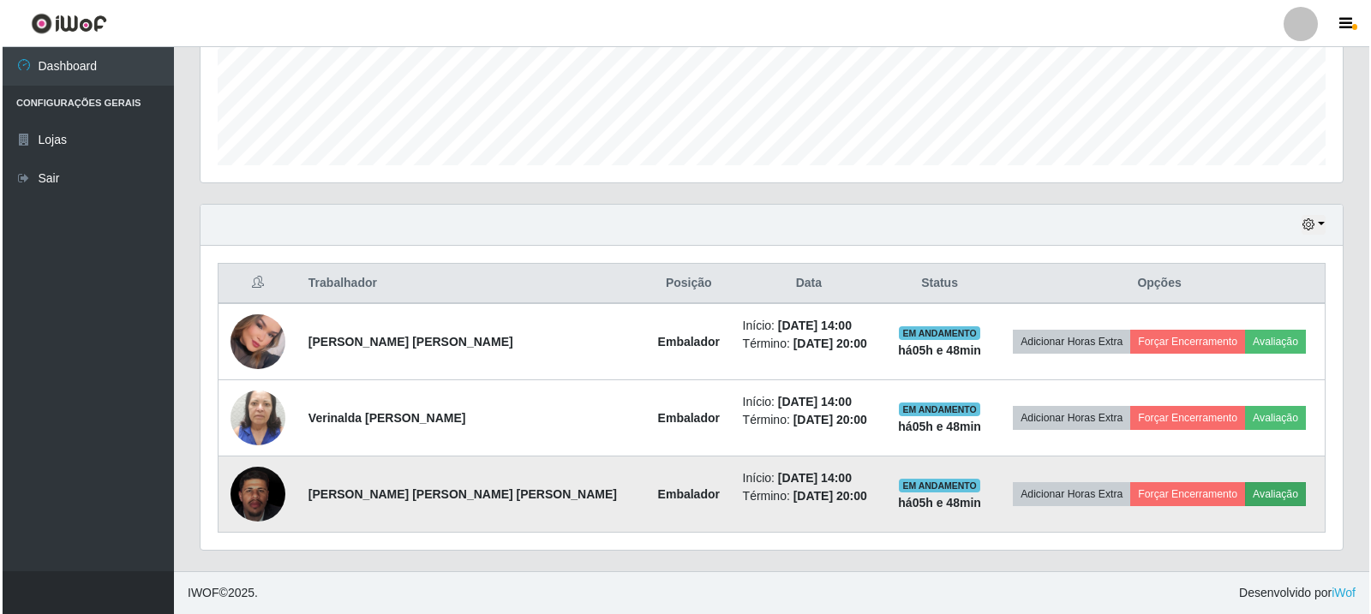
scroll to position [355, 1133]
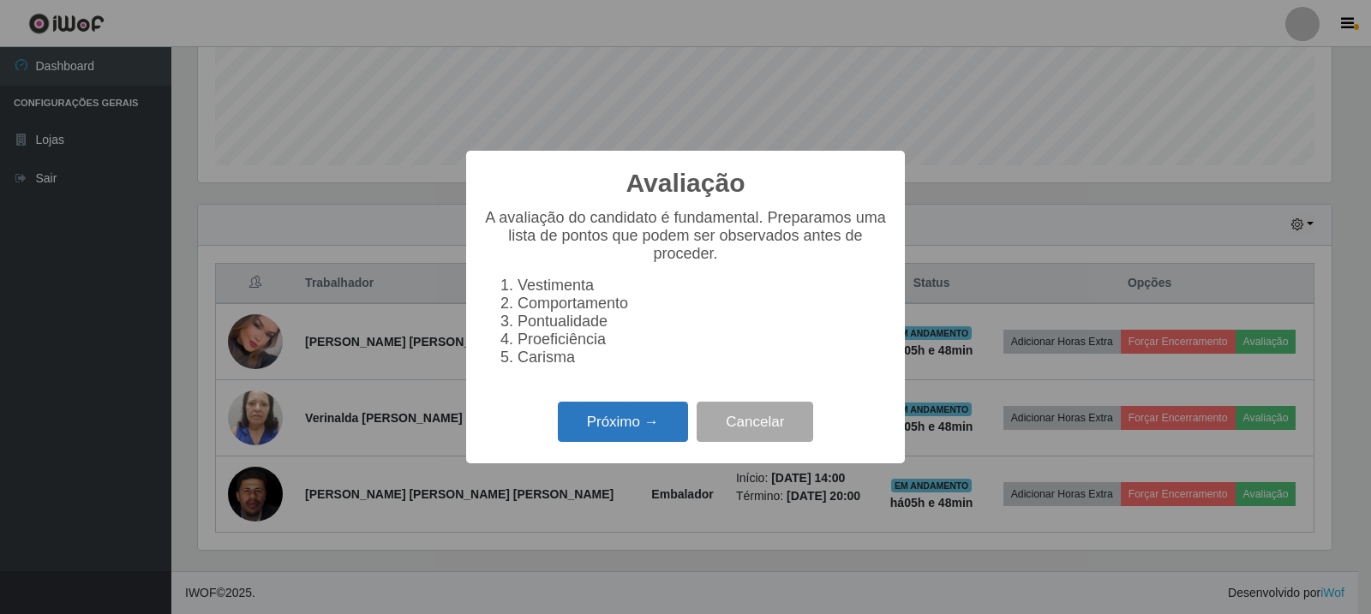
click at [650, 422] on button "Próximo →" at bounding box center [623, 422] width 130 height 40
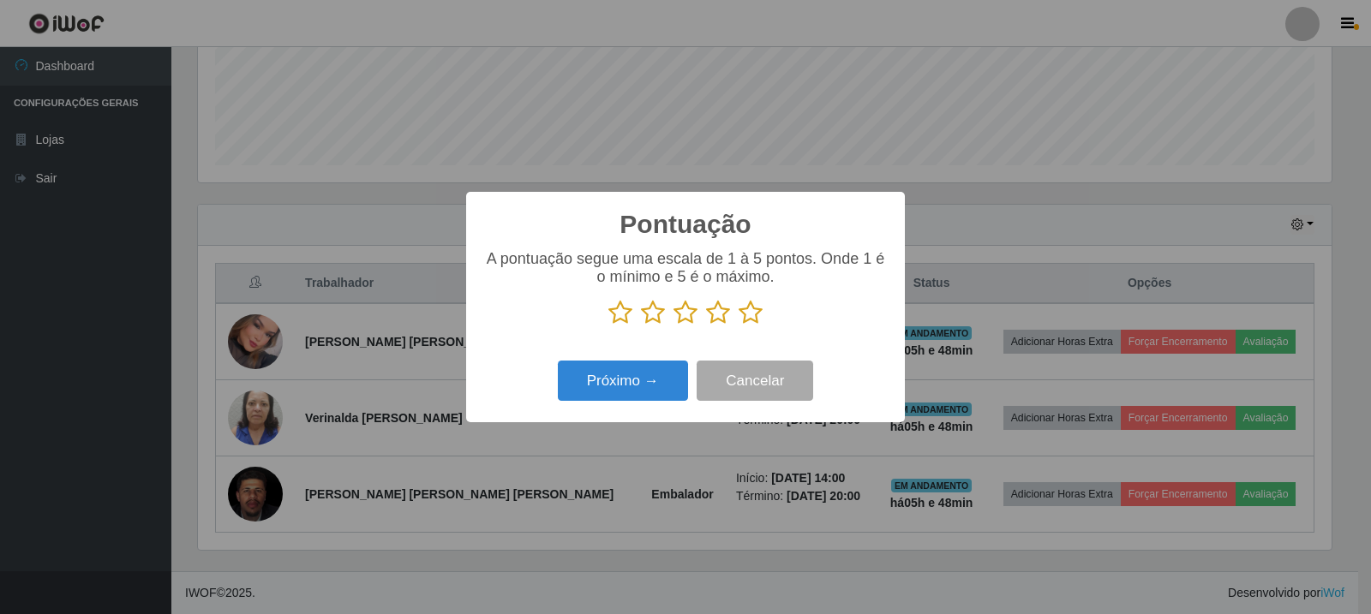
click at [745, 326] on icon at bounding box center [750, 313] width 24 height 26
click at [738, 326] on input "radio" at bounding box center [738, 326] width 0 height 0
click at [673, 391] on button "Próximo →" at bounding box center [623, 381] width 130 height 40
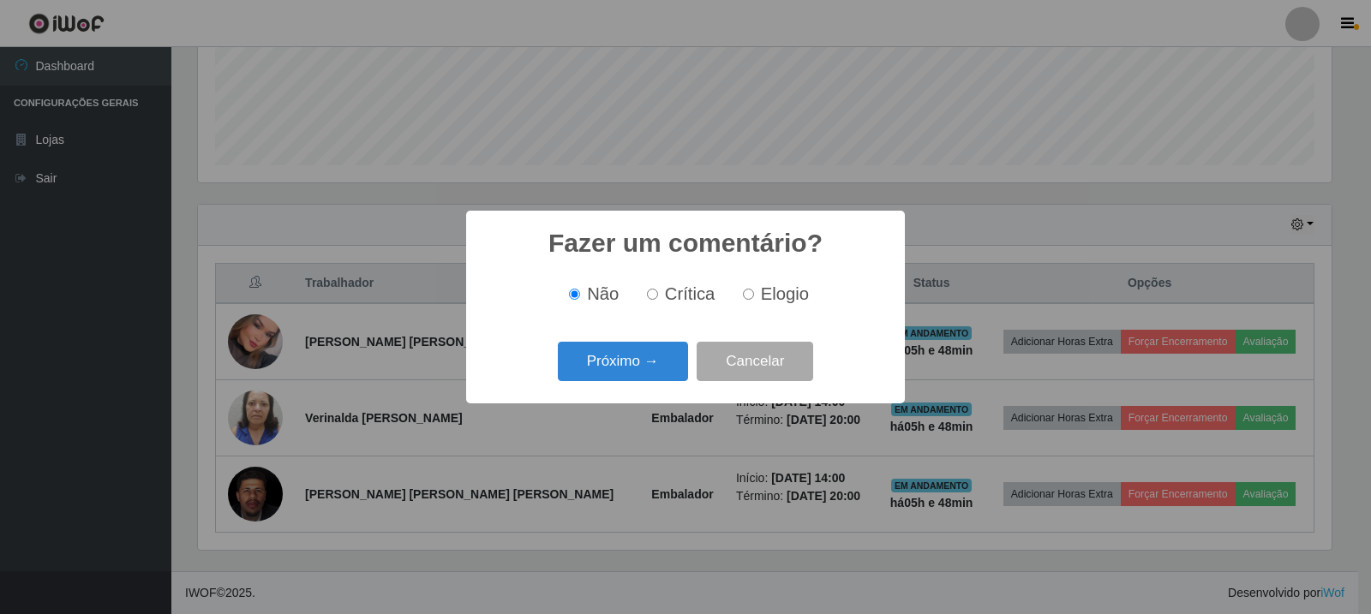
click at [743, 292] on input "Elogio" at bounding box center [748, 294] width 11 height 11
radio input "true"
click at [636, 366] on button "Próximo →" at bounding box center [623, 362] width 130 height 40
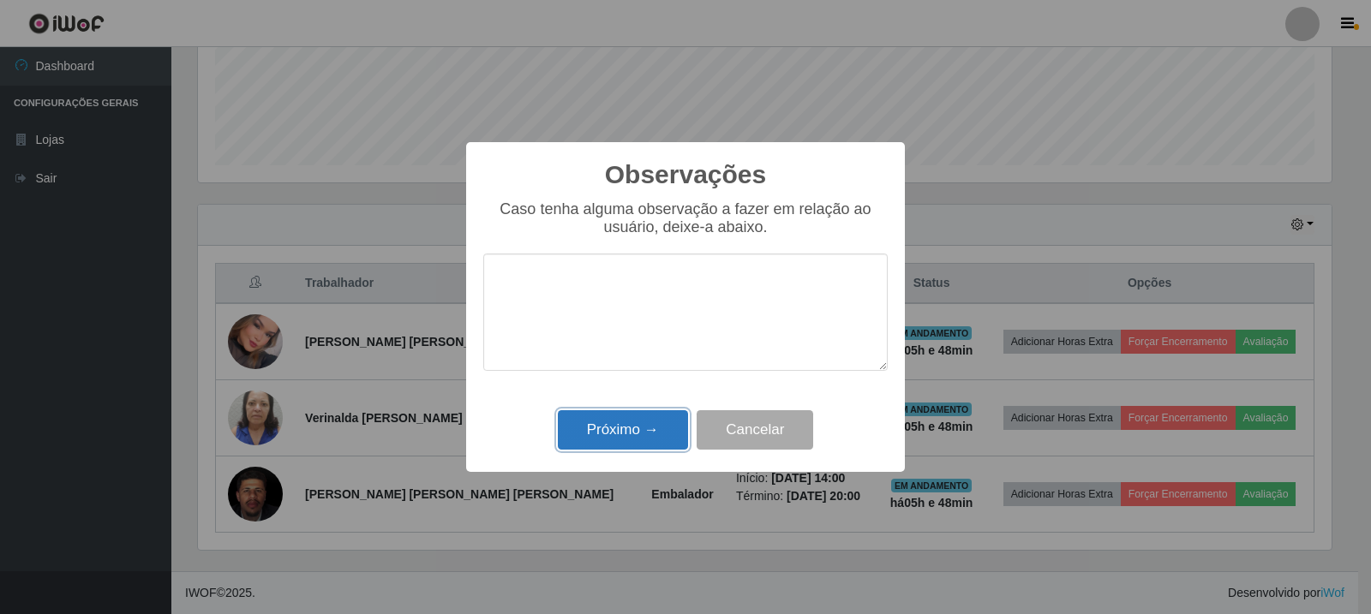
click at [624, 438] on button "Próximo →" at bounding box center [623, 430] width 130 height 40
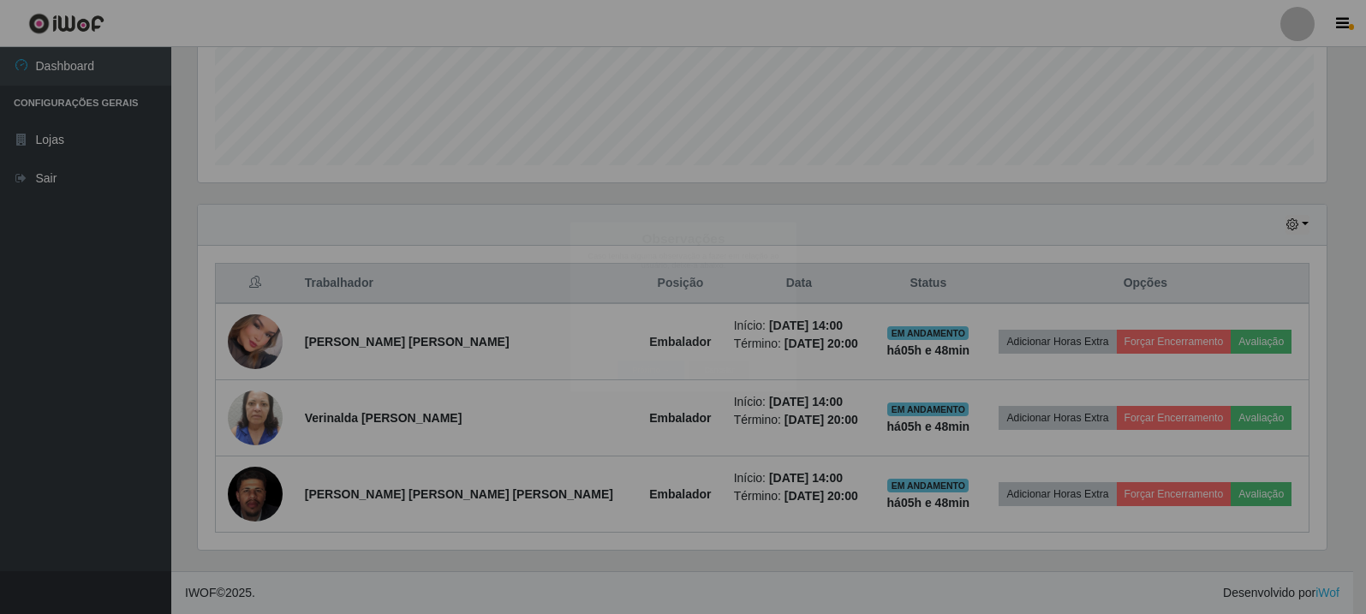
scroll to position [355, 1142]
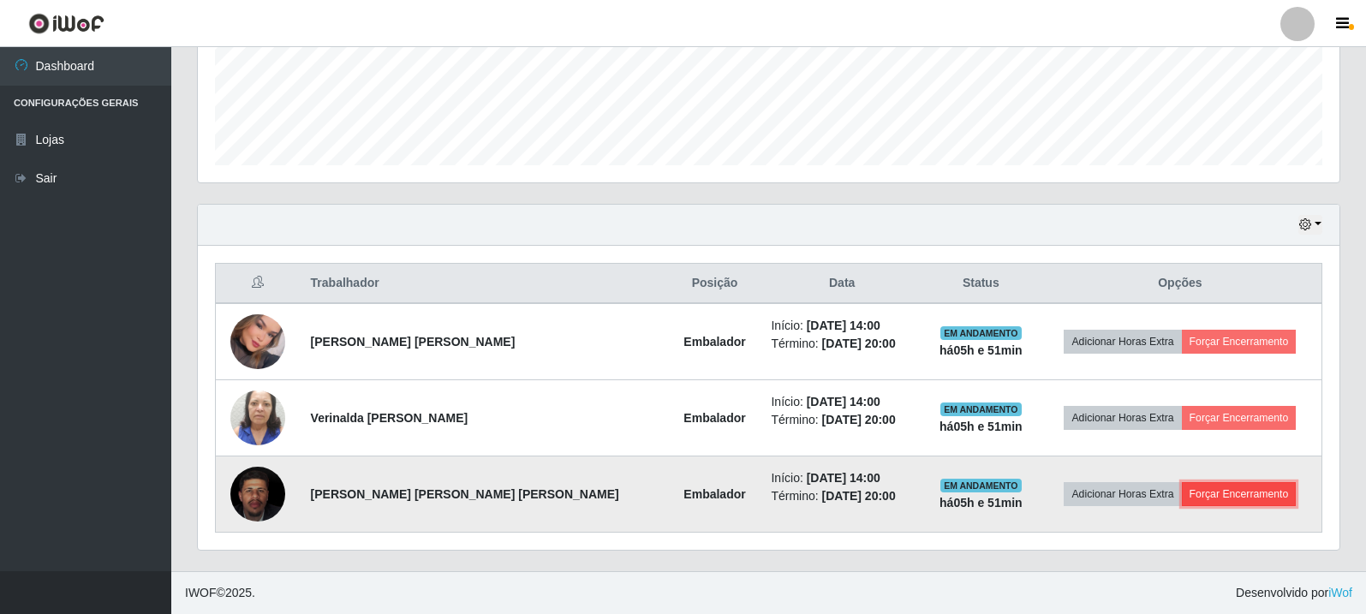
click at [1250, 490] on button "Forçar Encerramento" at bounding box center [1239, 494] width 115 height 24
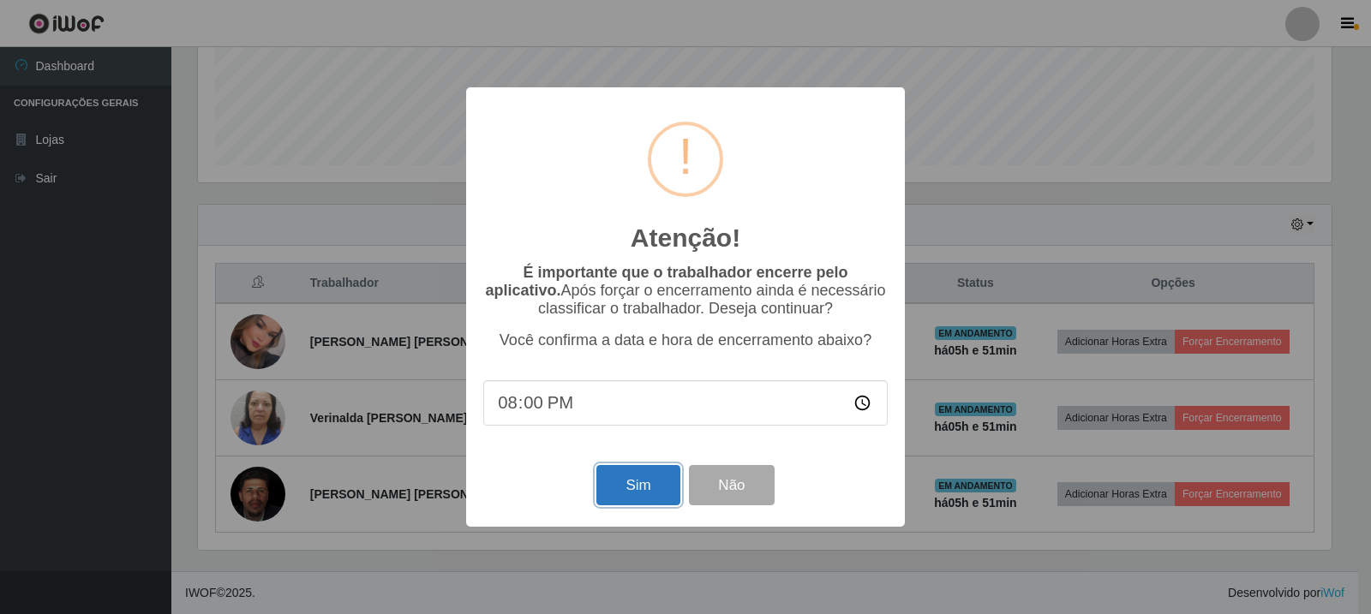
click at [633, 493] on button "Sim" at bounding box center [637, 485] width 83 height 40
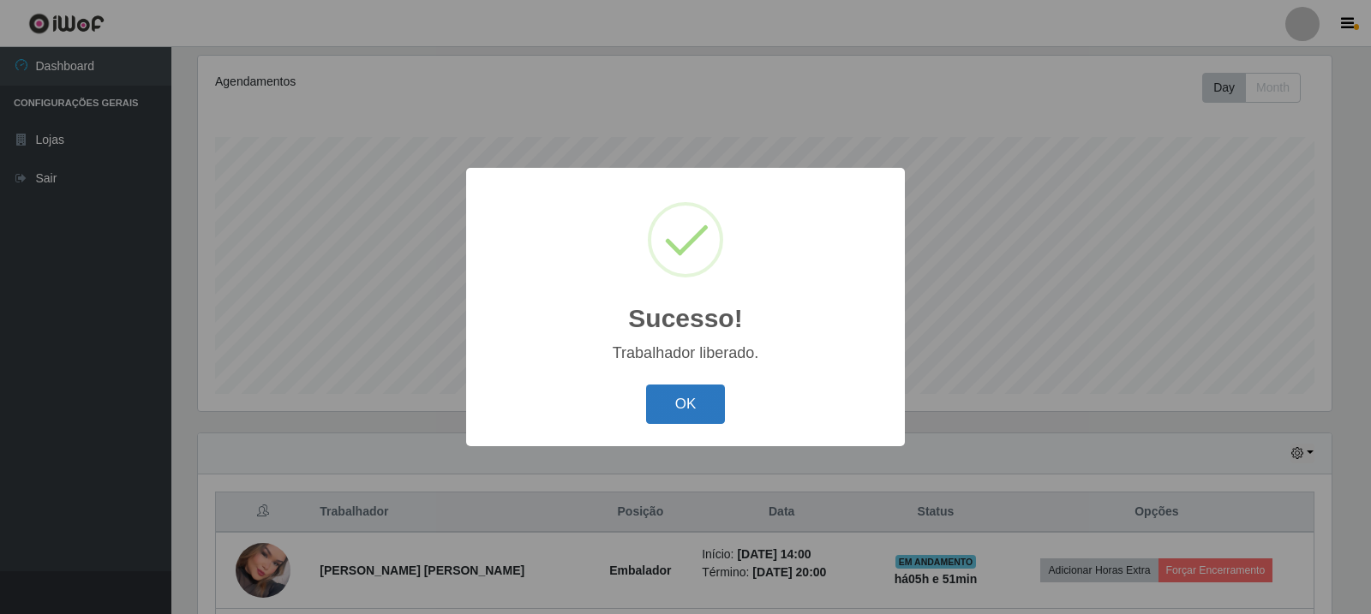
click at [702, 391] on button "OK" at bounding box center [686, 405] width 80 height 40
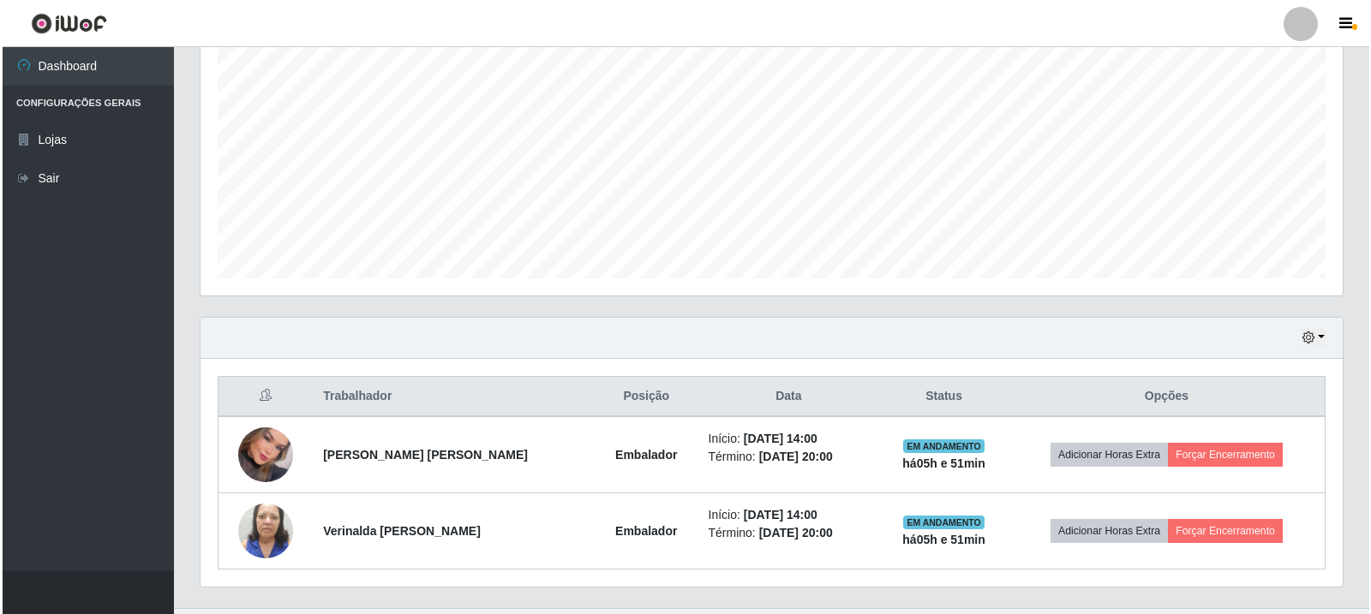
scroll to position [371, 0]
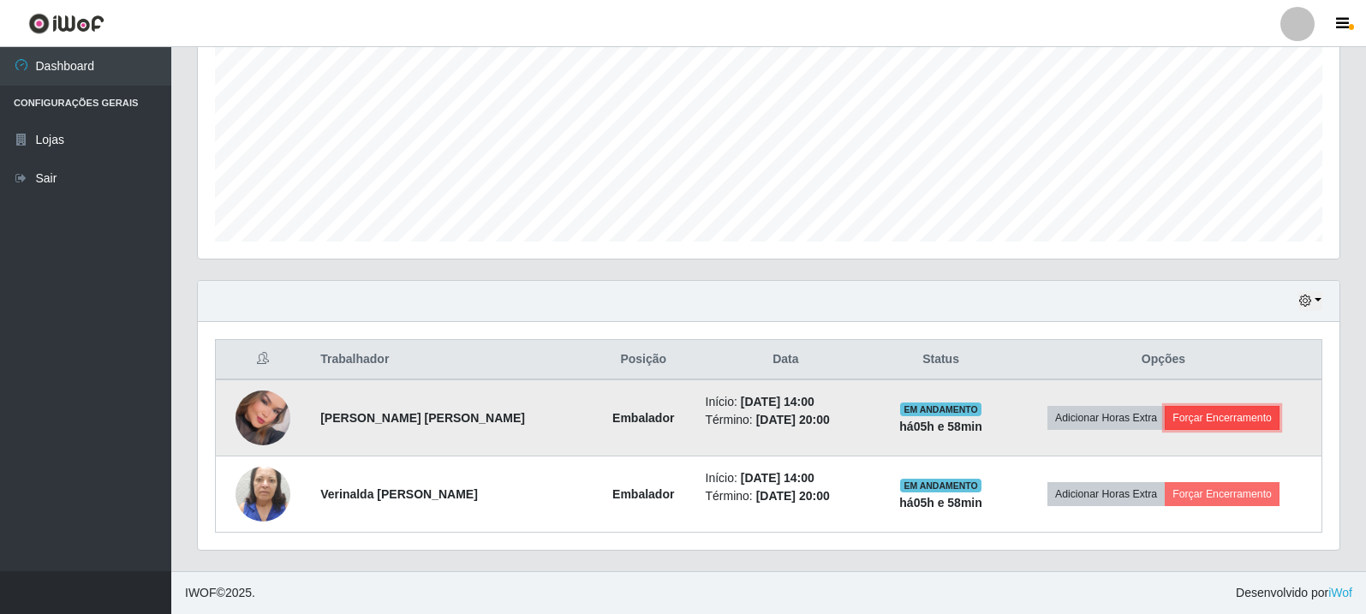
click at [1197, 414] on button "Forçar Encerramento" at bounding box center [1222, 418] width 115 height 24
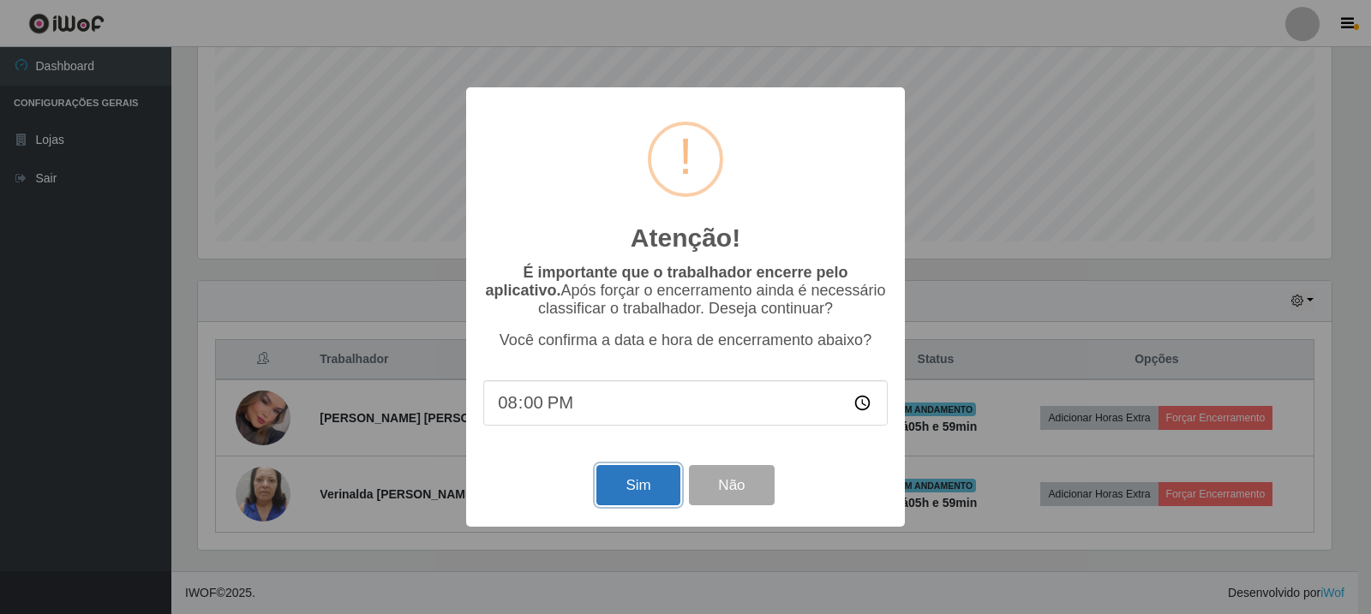
click at [635, 487] on button "Sim" at bounding box center [637, 485] width 83 height 40
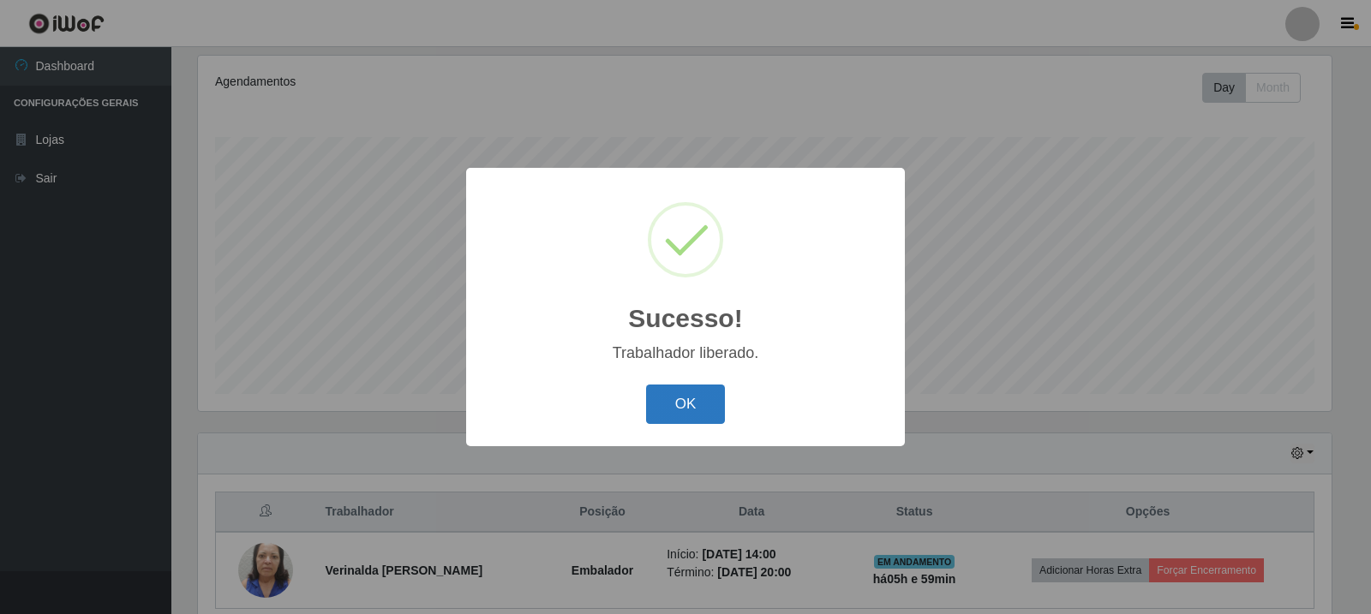
drag, startPoint x: 692, startPoint y: 400, endPoint x: 1316, endPoint y: 472, distance: 627.7
click at [693, 400] on button "OK" at bounding box center [686, 405] width 80 height 40
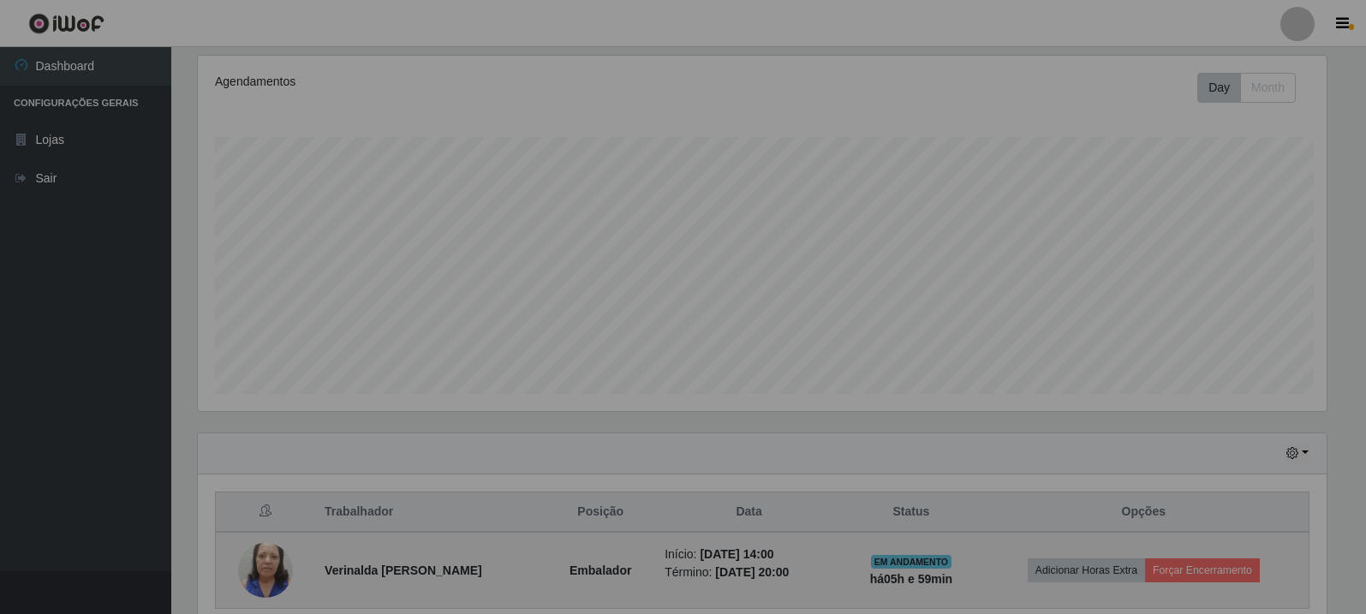
scroll to position [355, 1142]
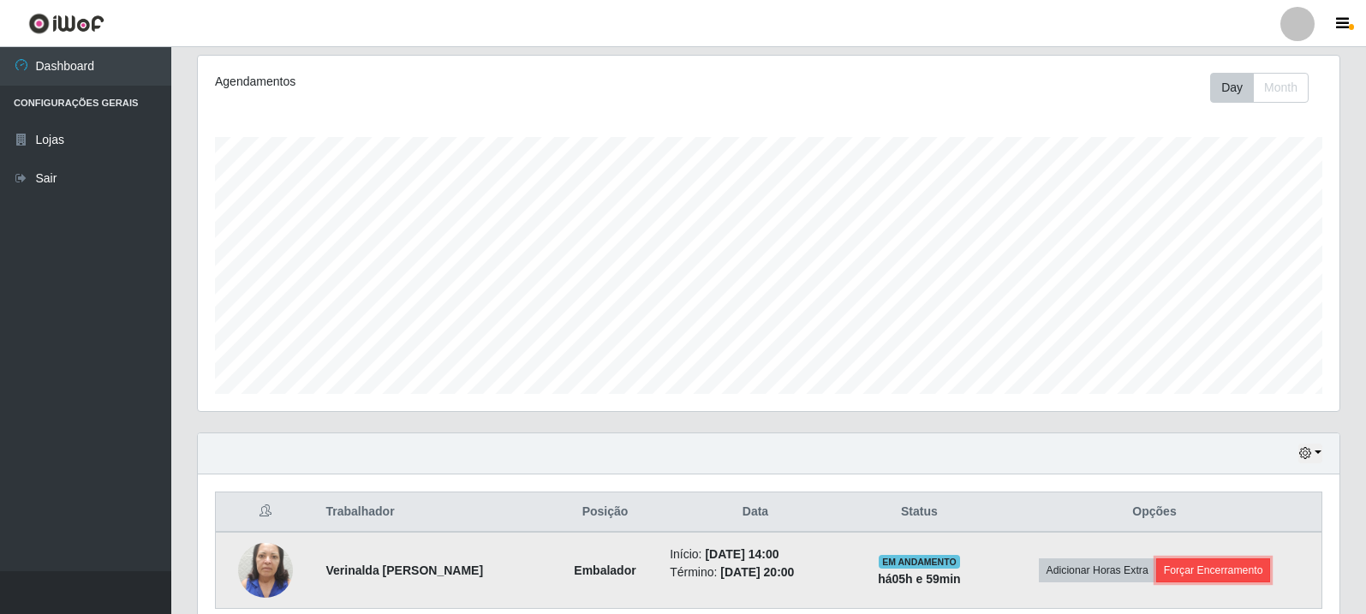
click at [1229, 573] on button "Forçar Encerramento" at bounding box center [1213, 570] width 115 height 24
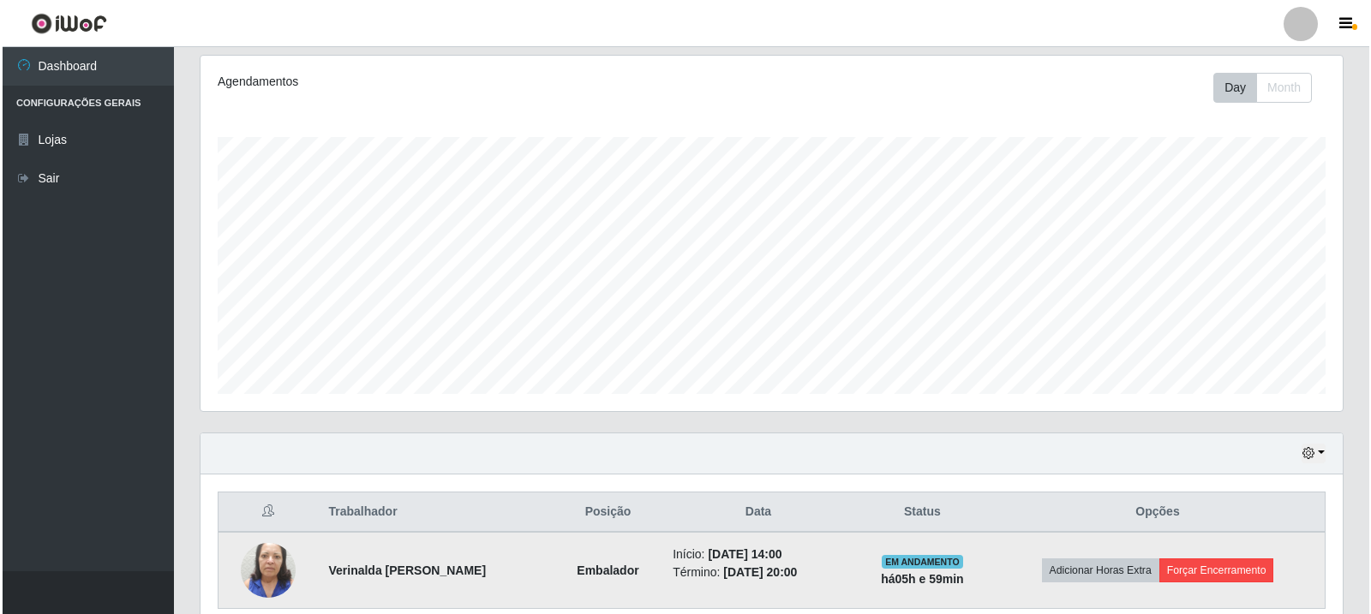
scroll to position [355, 1133]
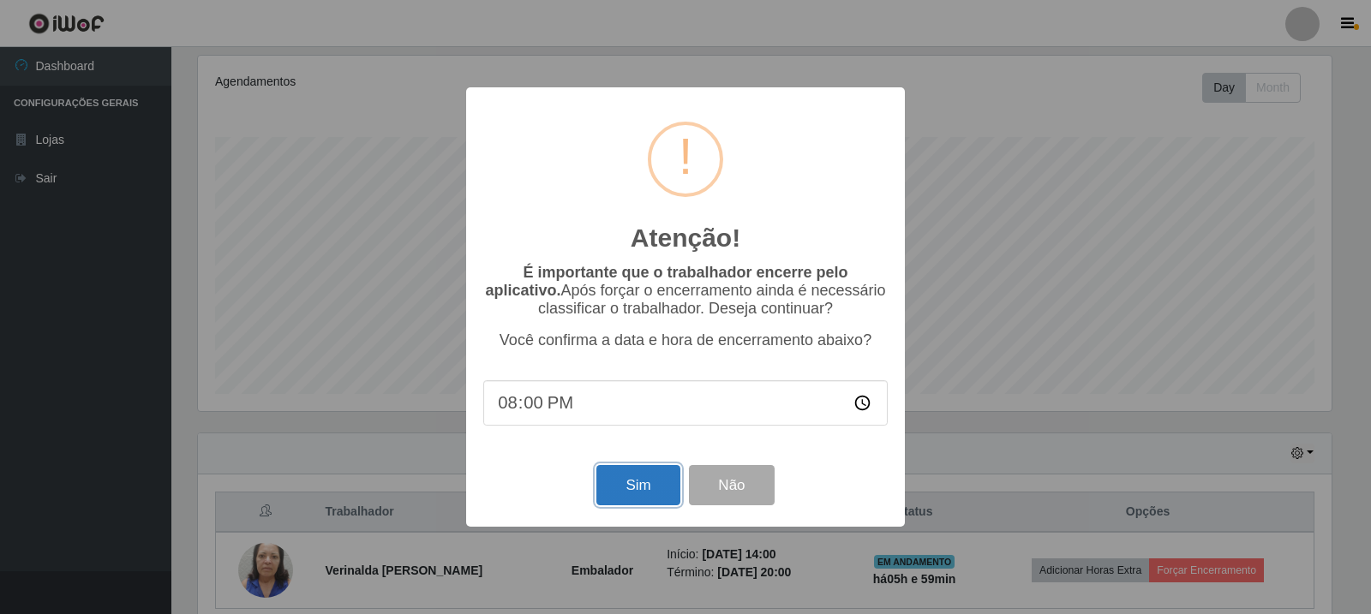
click at [624, 498] on button "Sim" at bounding box center [637, 485] width 83 height 40
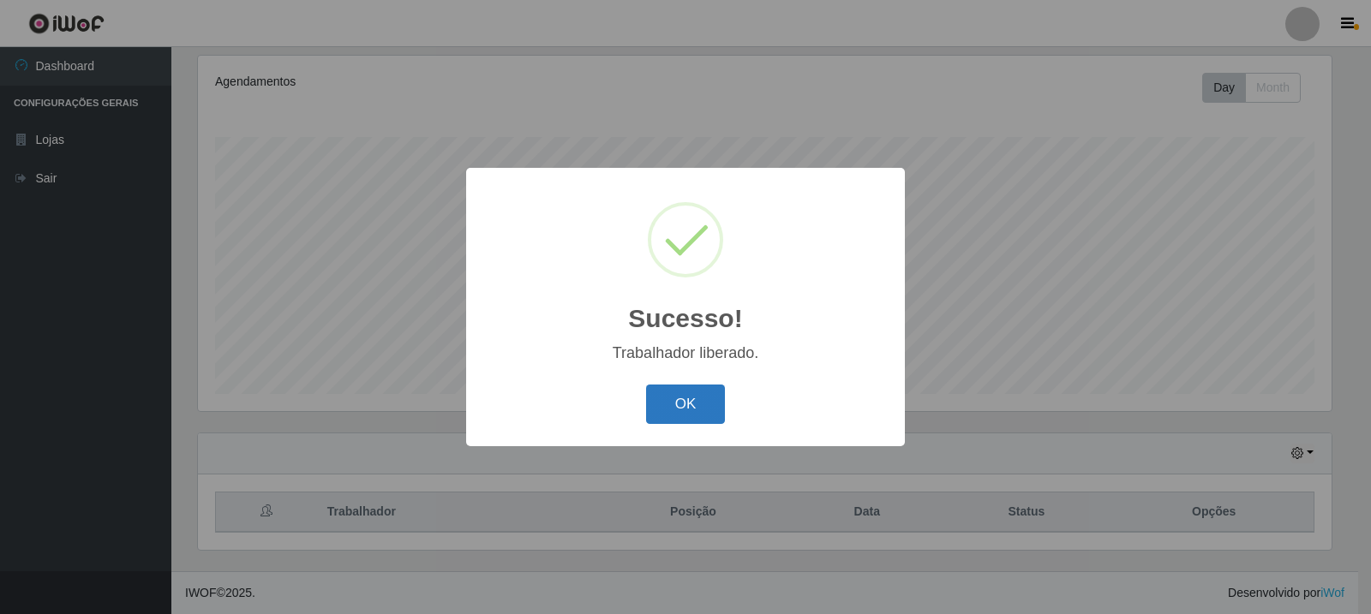
click at [698, 397] on button "OK" at bounding box center [686, 405] width 80 height 40
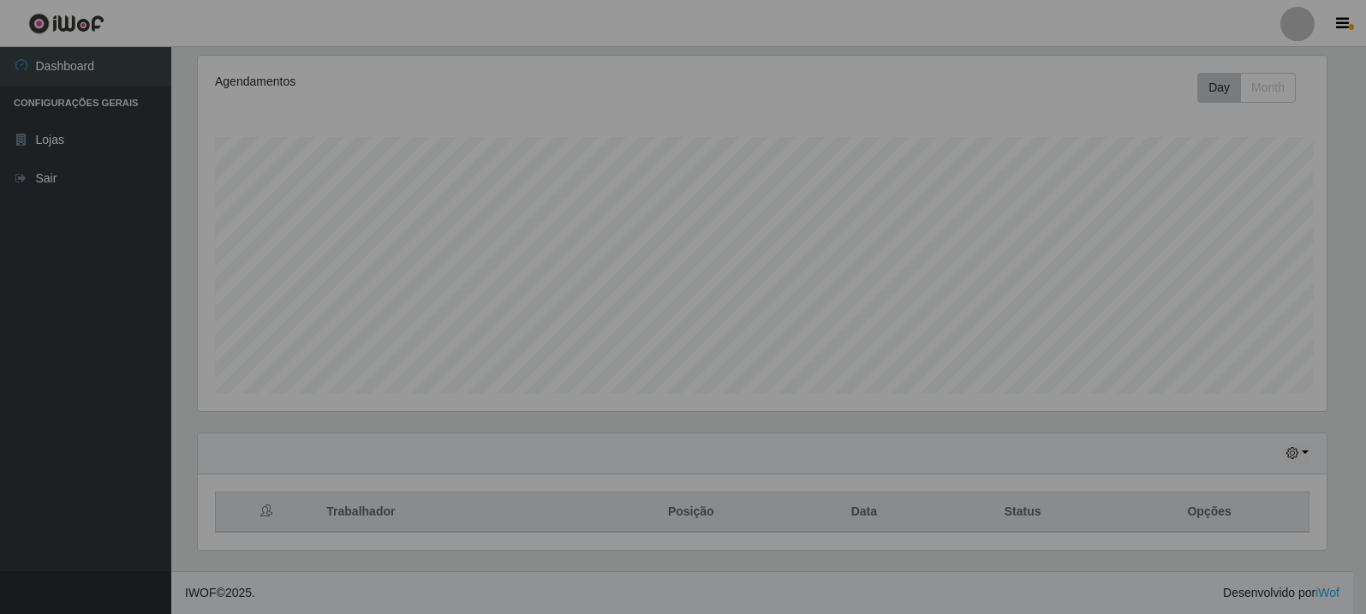
scroll to position [355, 1142]
